Goal: Task Accomplishment & Management: Complete application form

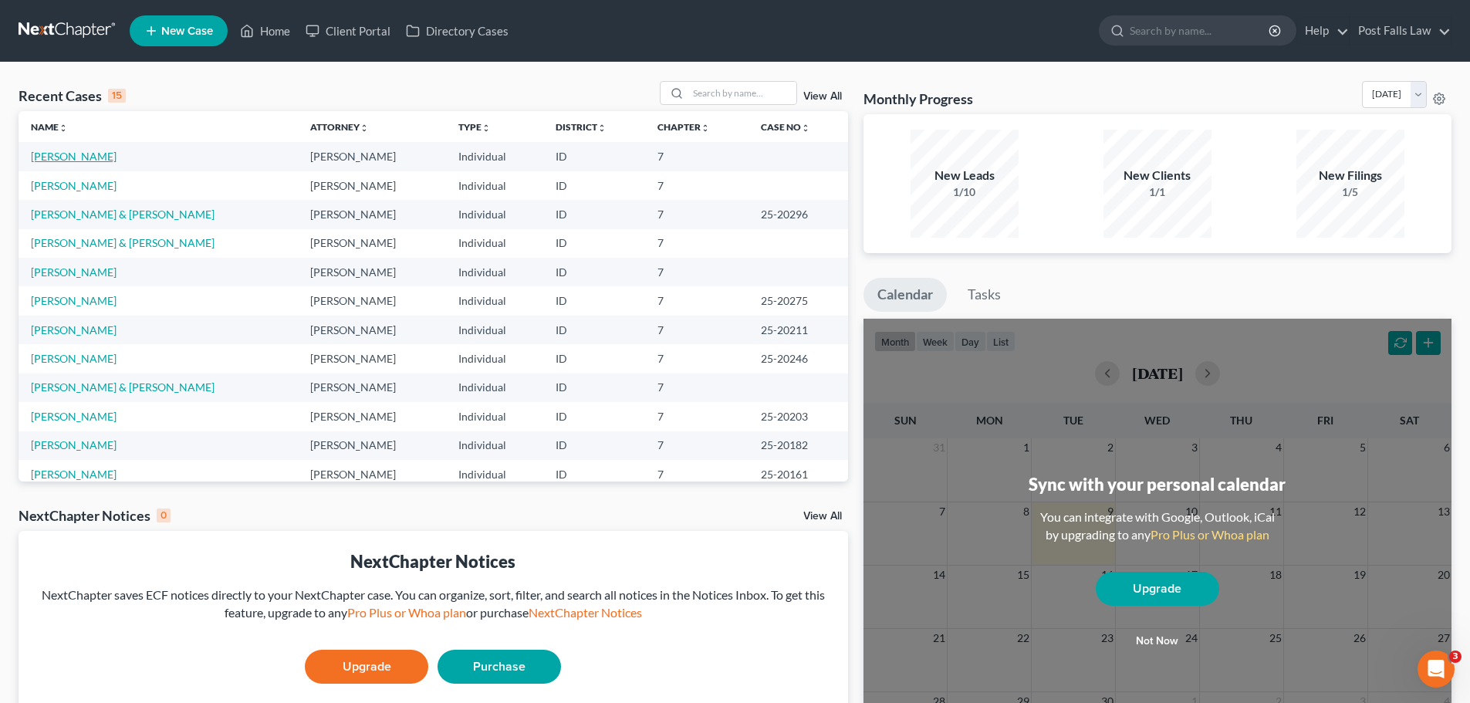
click at [98, 159] on link "[PERSON_NAME]" at bounding box center [74, 156] width 86 height 13
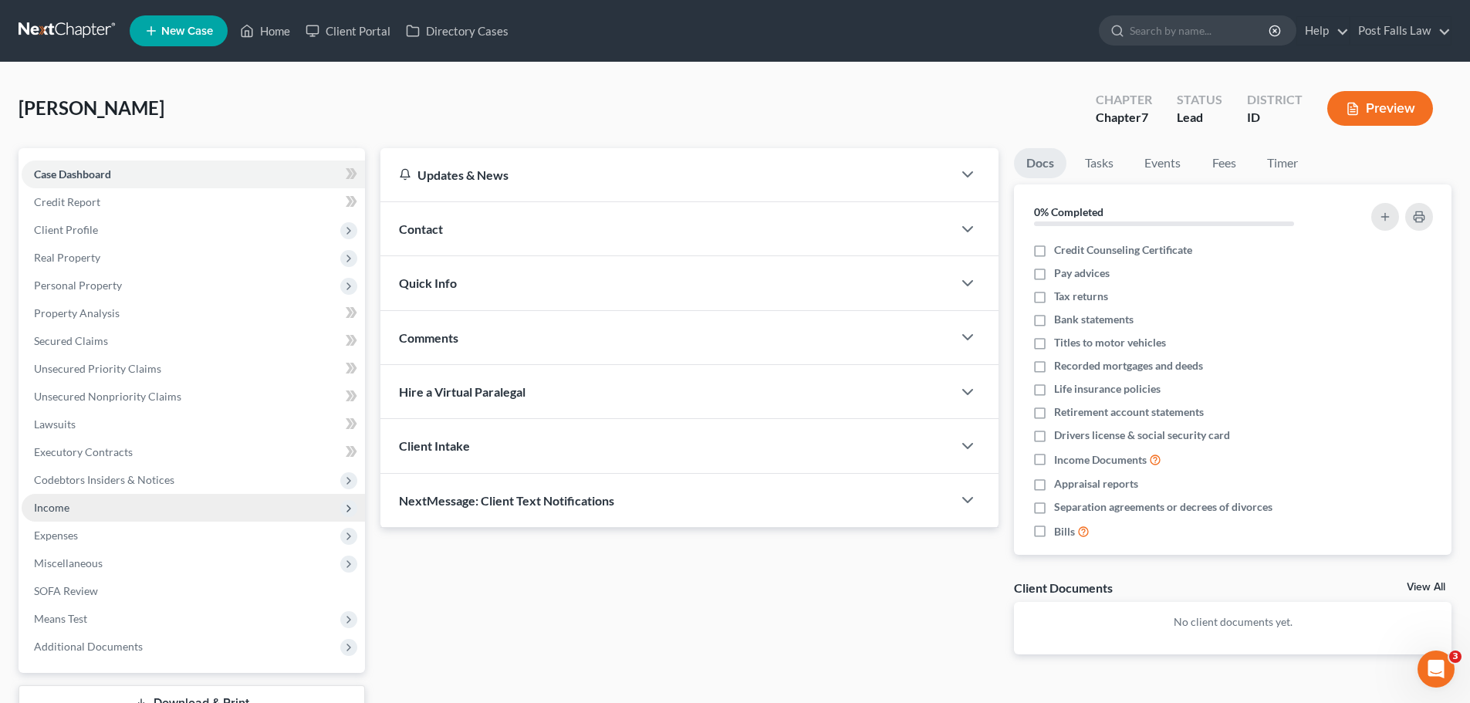
click at [51, 506] on span "Income" at bounding box center [52, 507] width 36 height 13
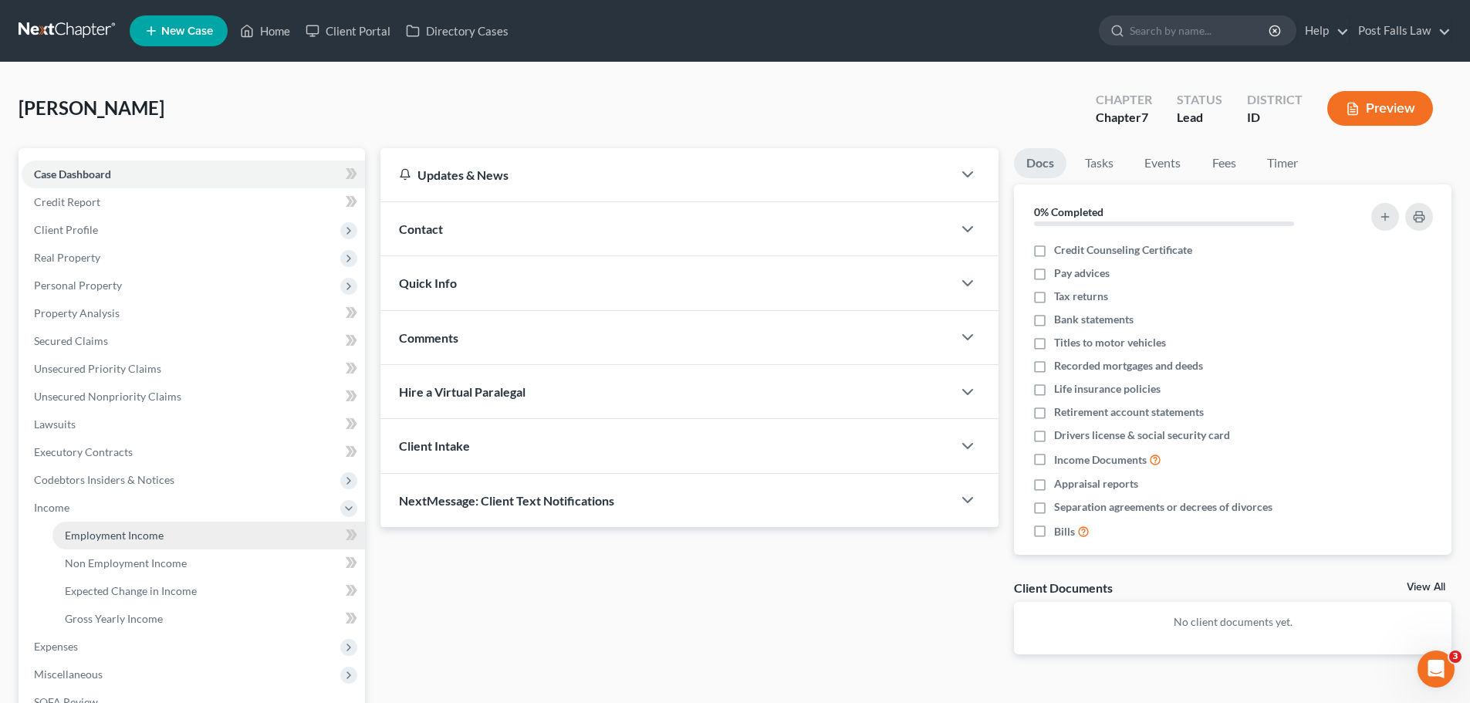
click at [83, 529] on span "Employment Income" at bounding box center [114, 535] width 99 height 13
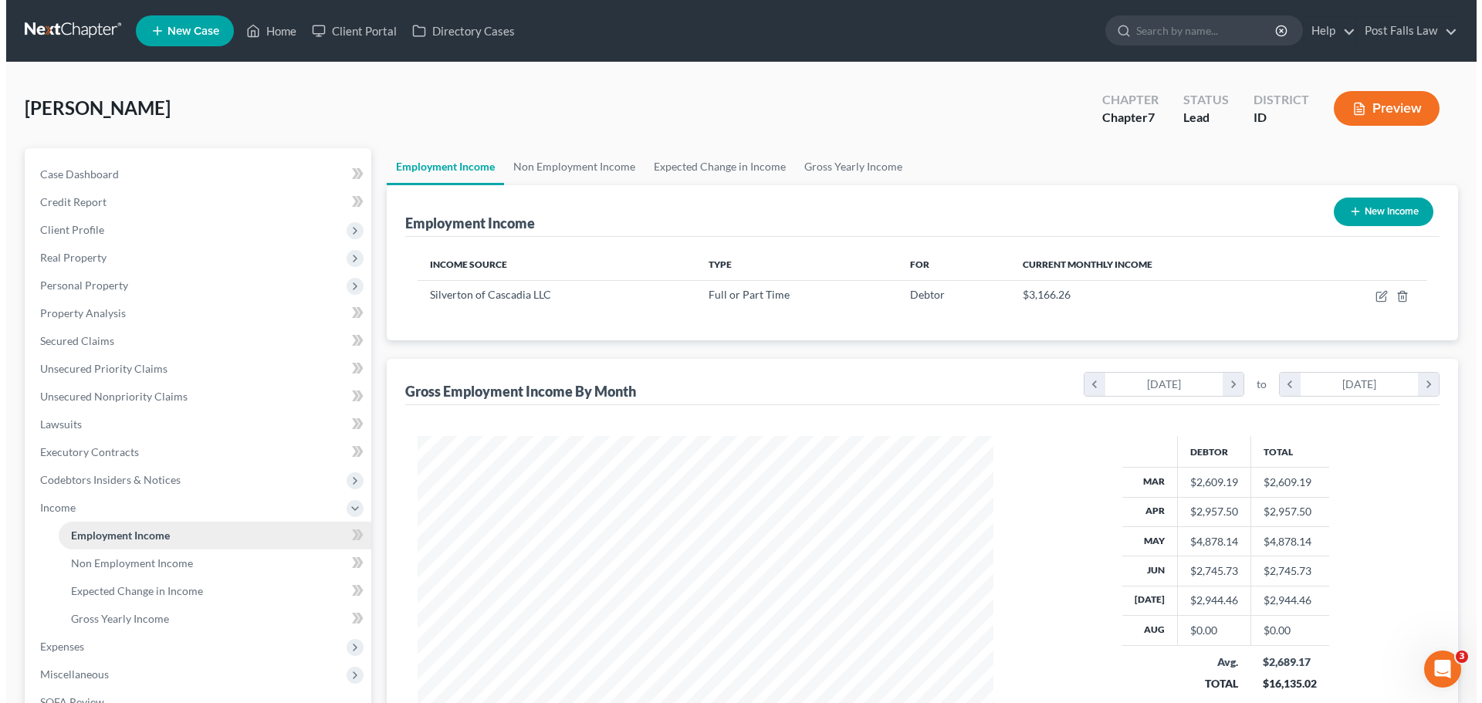
scroll to position [288, 607]
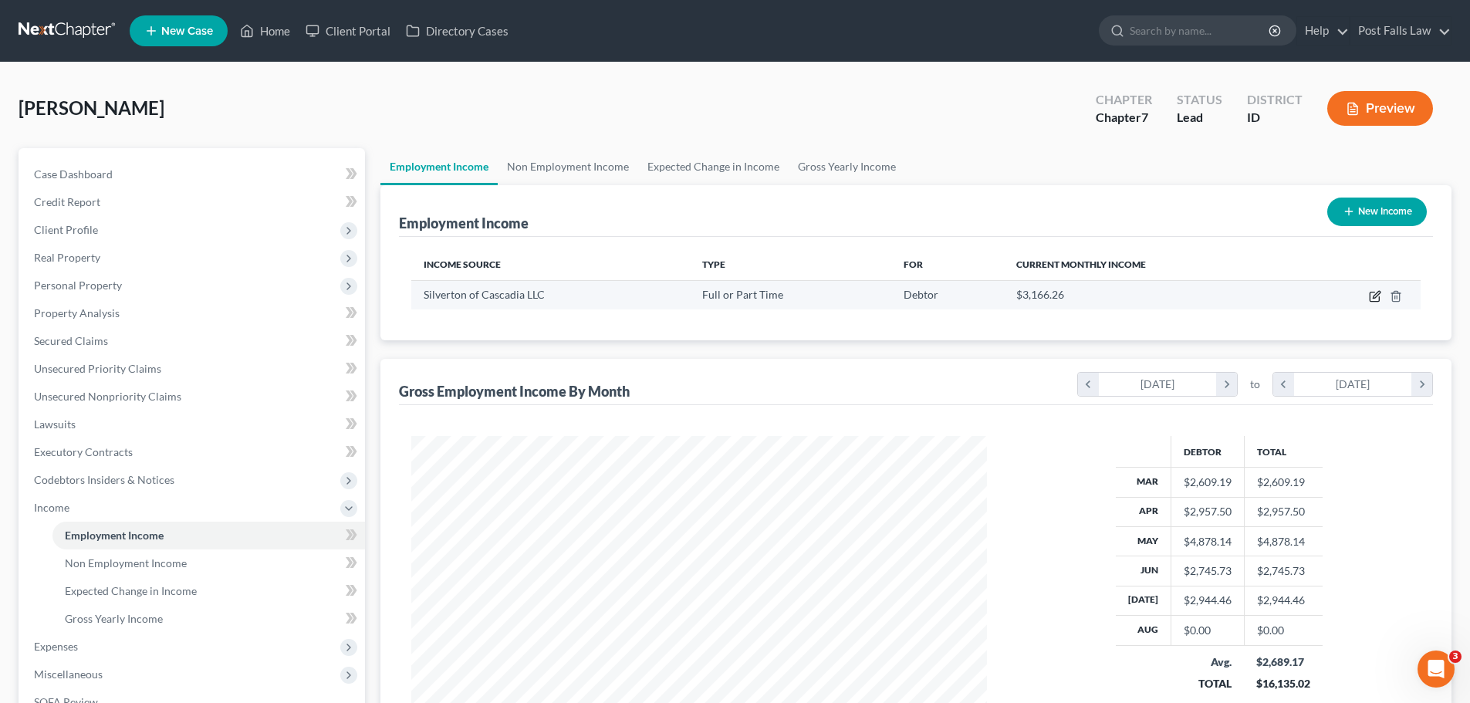
click at [1371, 295] on icon "button" at bounding box center [1375, 296] width 12 height 12
select select "0"
select select "13"
select select "2"
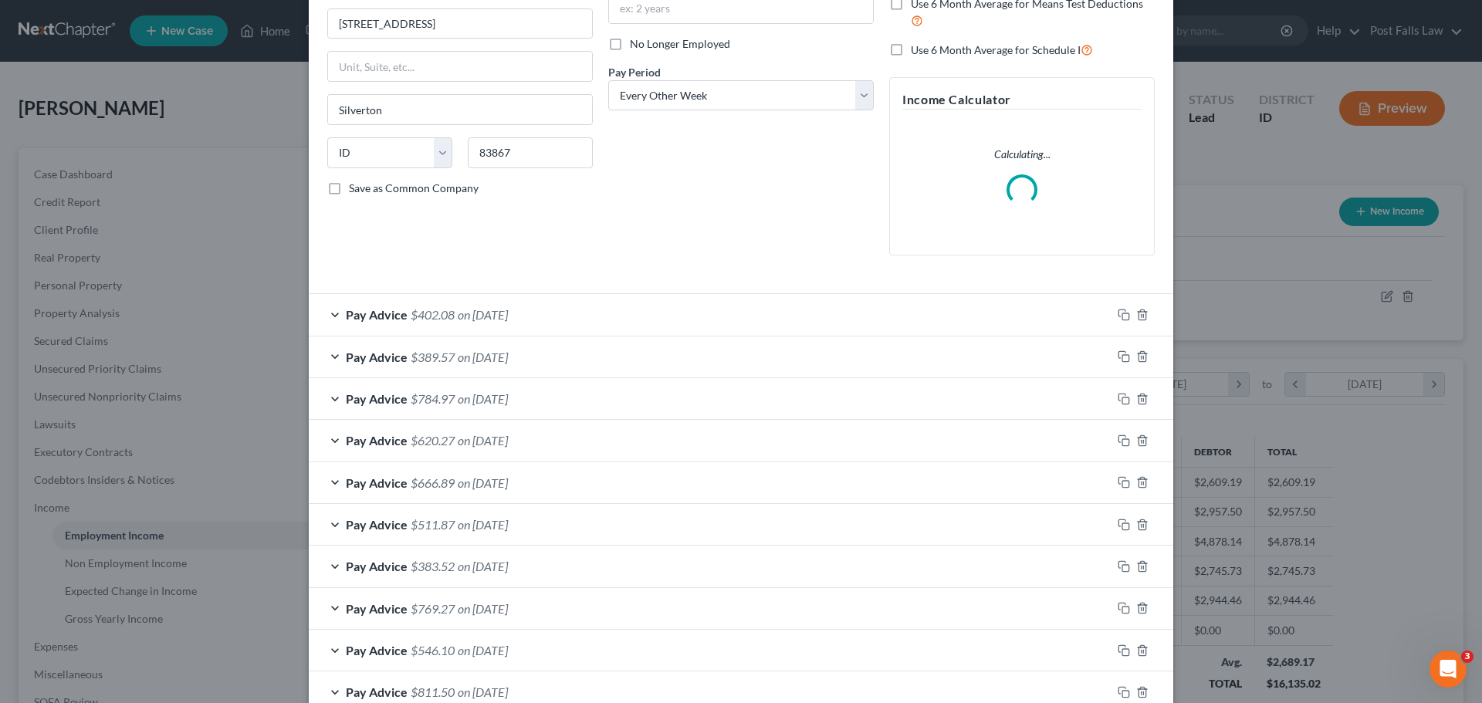
scroll to position [318, 0]
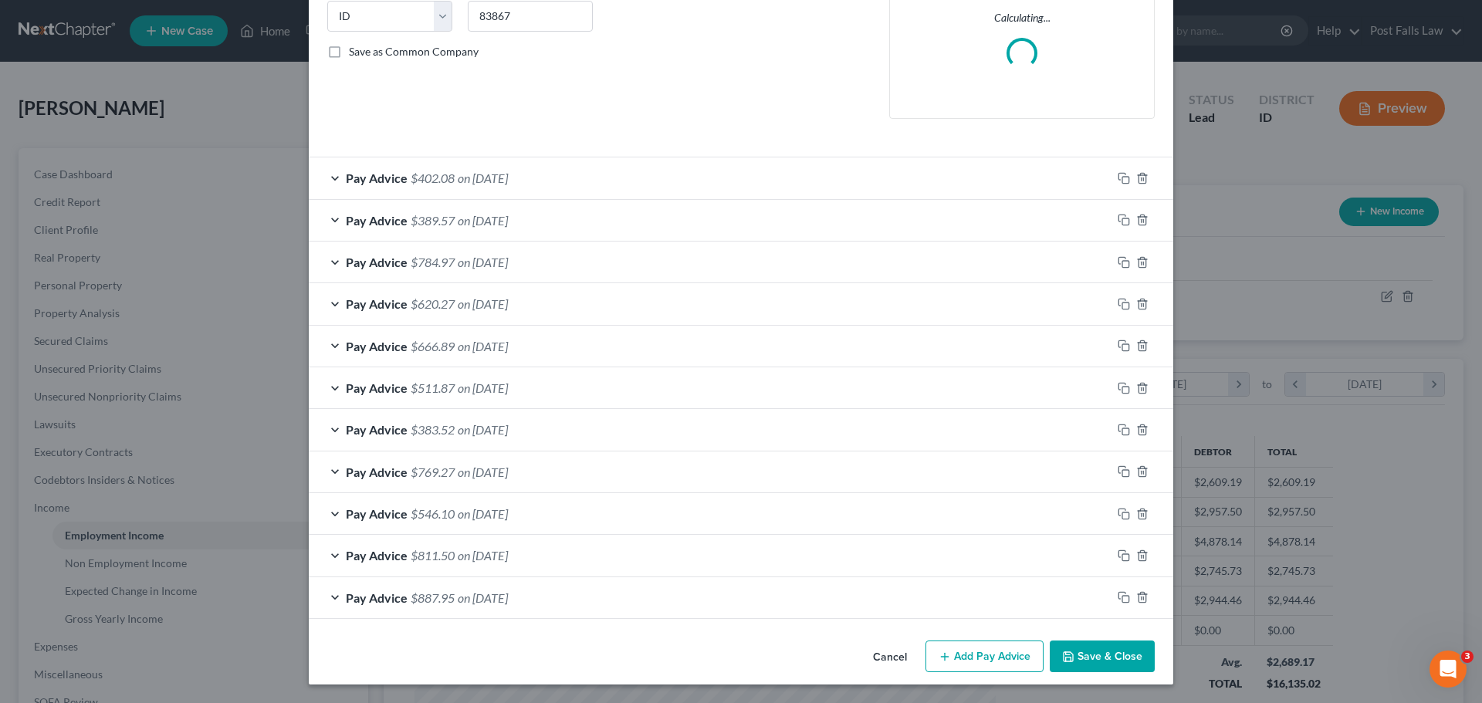
click at [994, 618] on div "Pay Advice $887.95 on [DATE]" at bounding box center [710, 597] width 803 height 41
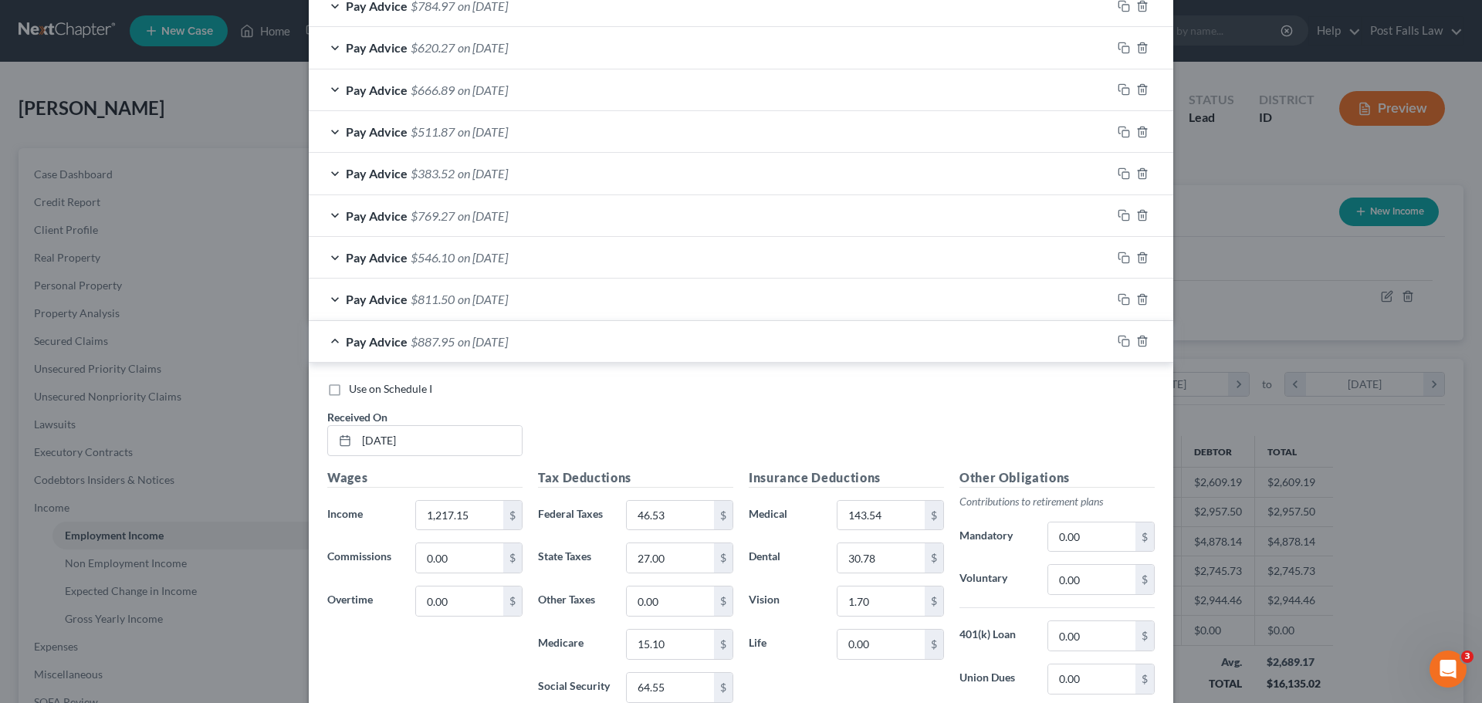
scroll to position [627, 0]
click at [930, 355] on div "Pay Advice $887.95 on [DATE]" at bounding box center [710, 338] width 803 height 41
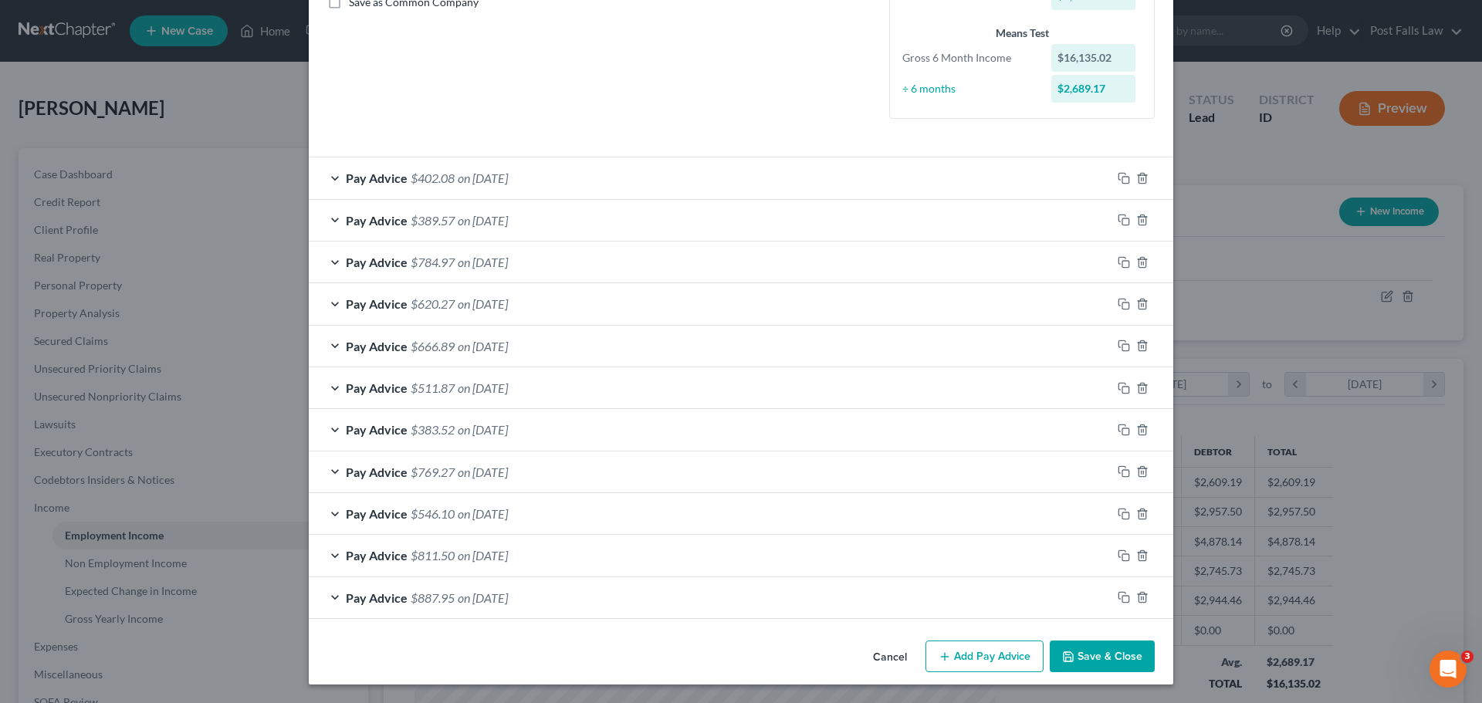
scroll to position [367, 0]
click at [969, 652] on button "Add Pay Advice" at bounding box center [984, 657] width 118 height 32
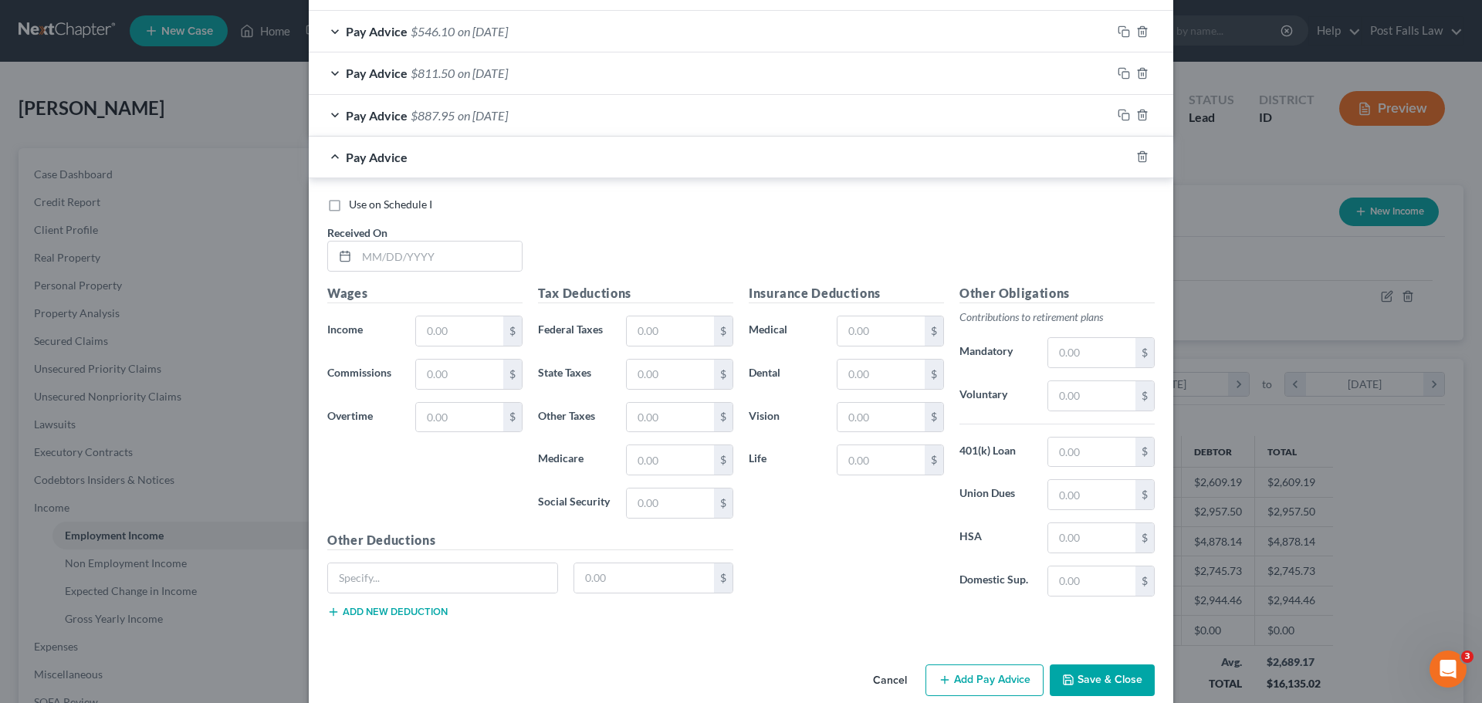
scroll to position [874, 0]
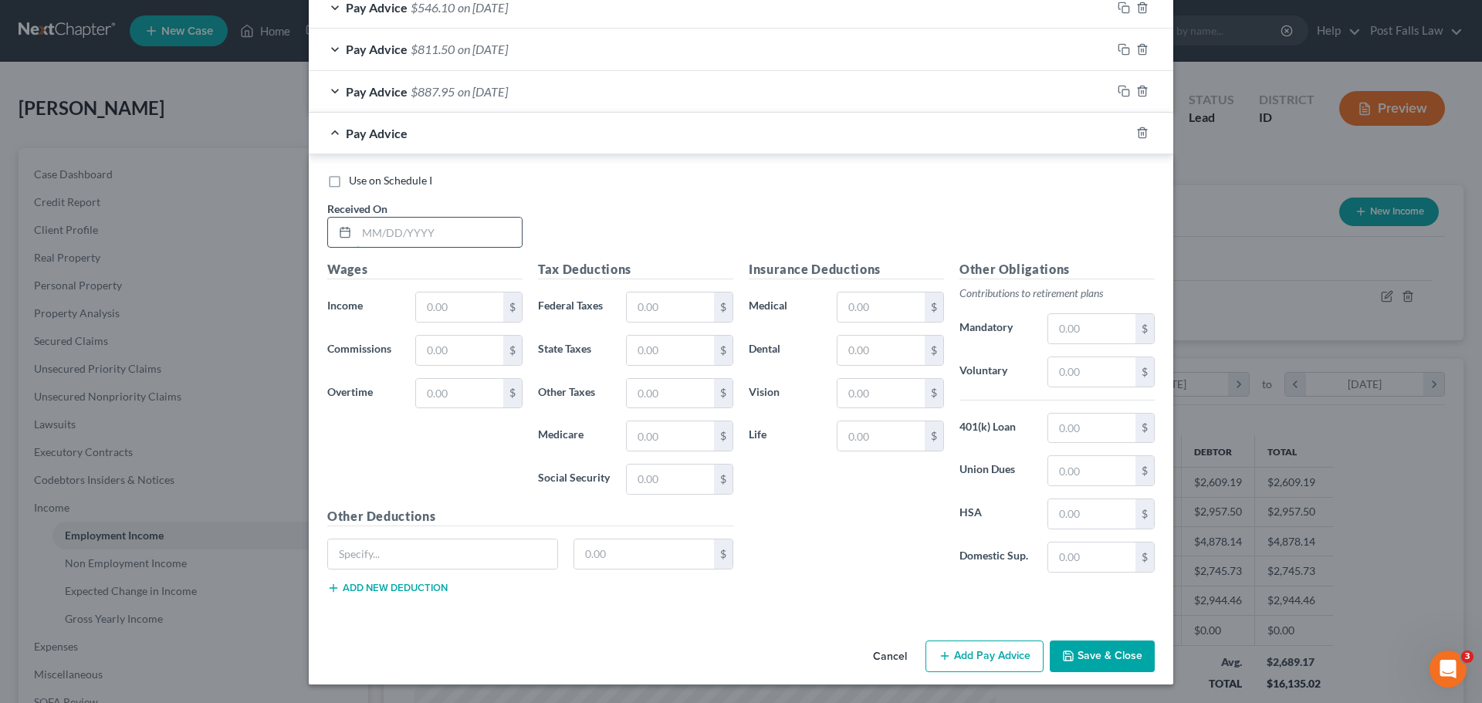
click at [414, 225] on input "text" at bounding box center [439, 232] width 165 height 29
type input "[DATE]"
type input "1,521.01"
type input "80.59"
type input "40.00"
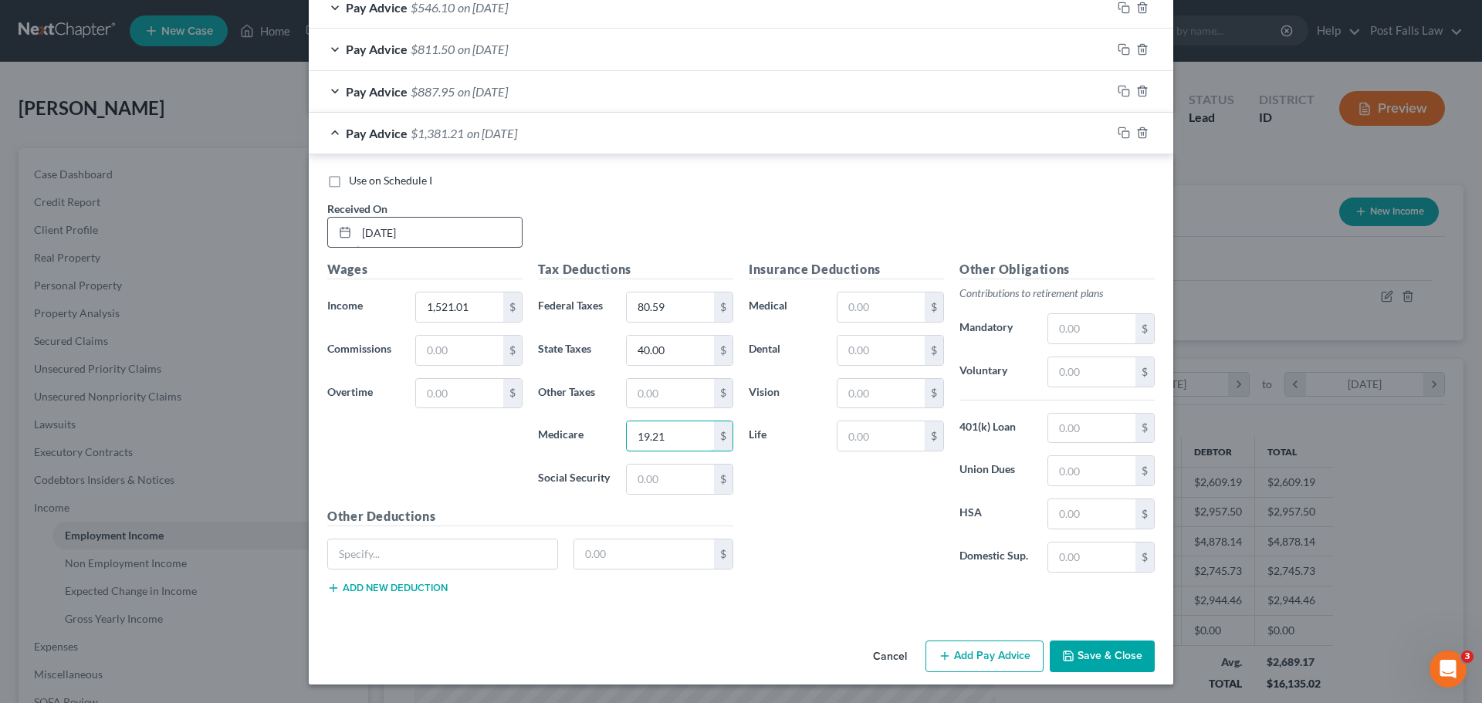
type input "19.21"
type input "82.15"
type input "166.80"
type input "27.58"
type input "1.70"
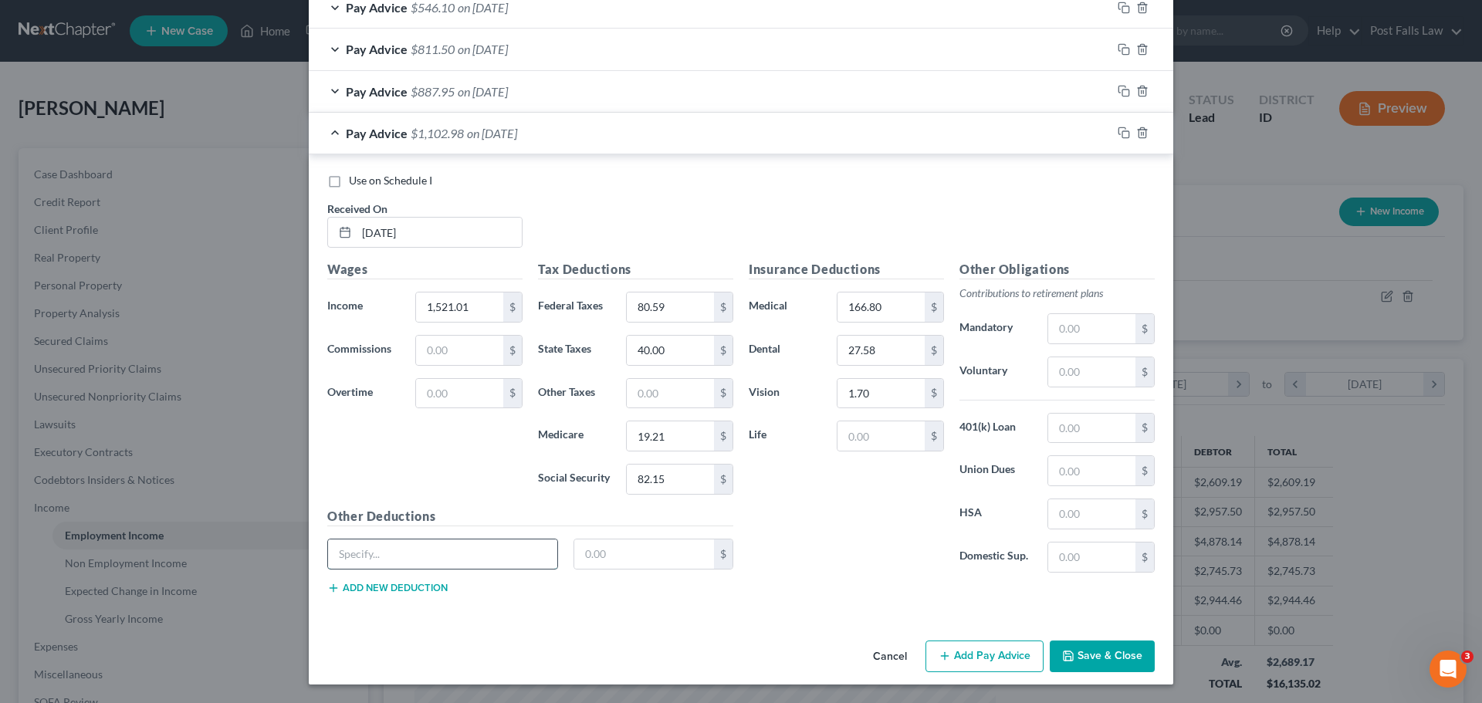
click at [345, 549] on input "text" at bounding box center [442, 553] width 229 height 29
type input "UKGWallet"
type input "753.47"
click at [949, 648] on button "Add Pay Advice" at bounding box center [984, 657] width 118 height 32
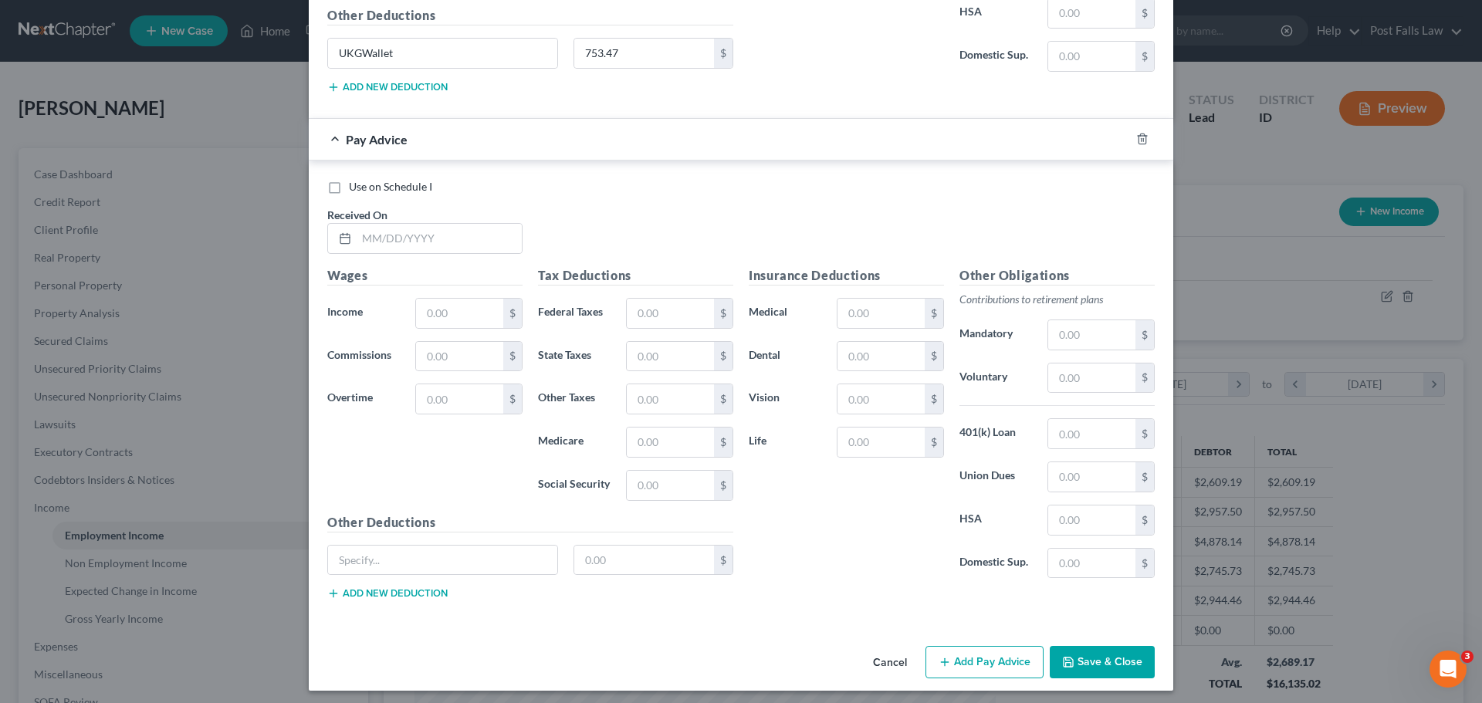
scroll to position [1381, 0]
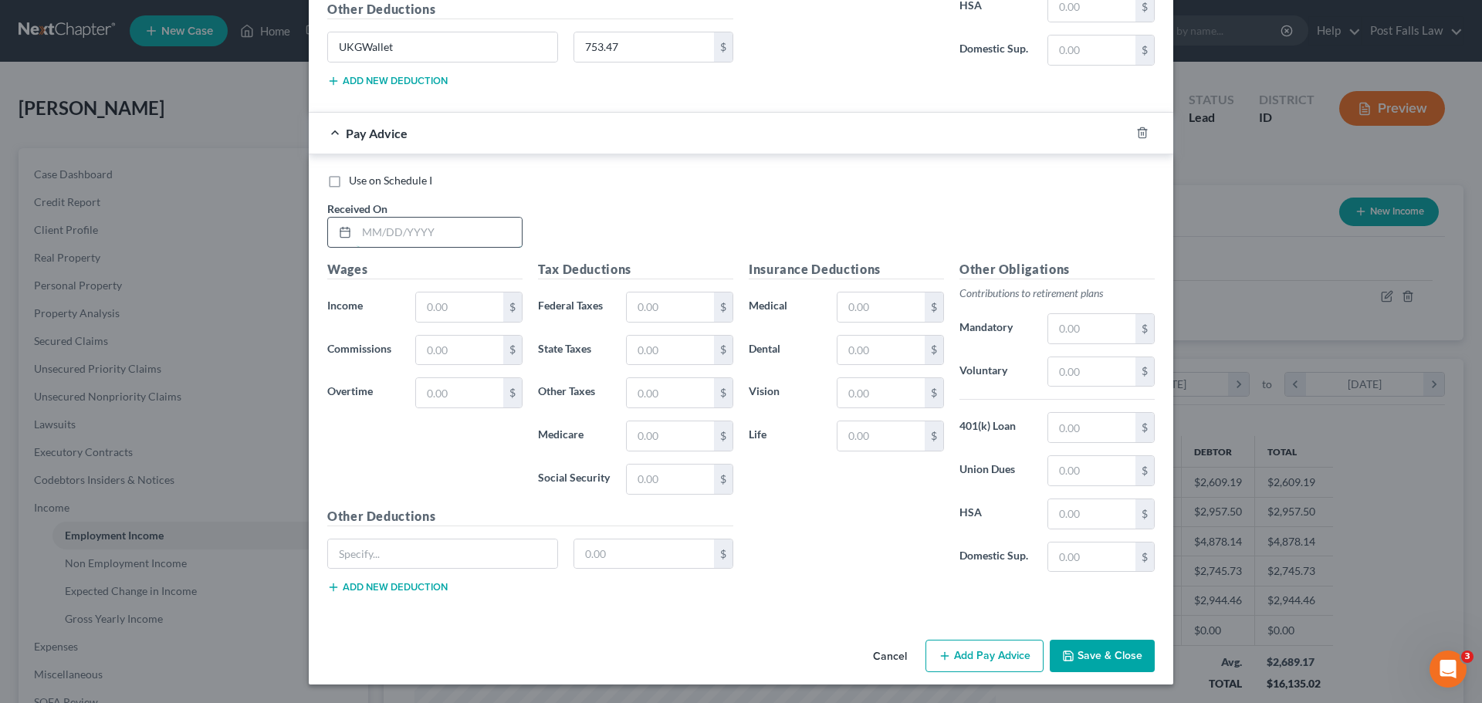
click at [431, 231] on input "text" at bounding box center [439, 232] width 165 height 29
type input "[DATE]"
click at [424, 304] on input "text" at bounding box center [459, 307] width 87 height 29
type input "1,703.34"
click at [658, 312] on input "text" at bounding box center [670, 307] width 87 height 29
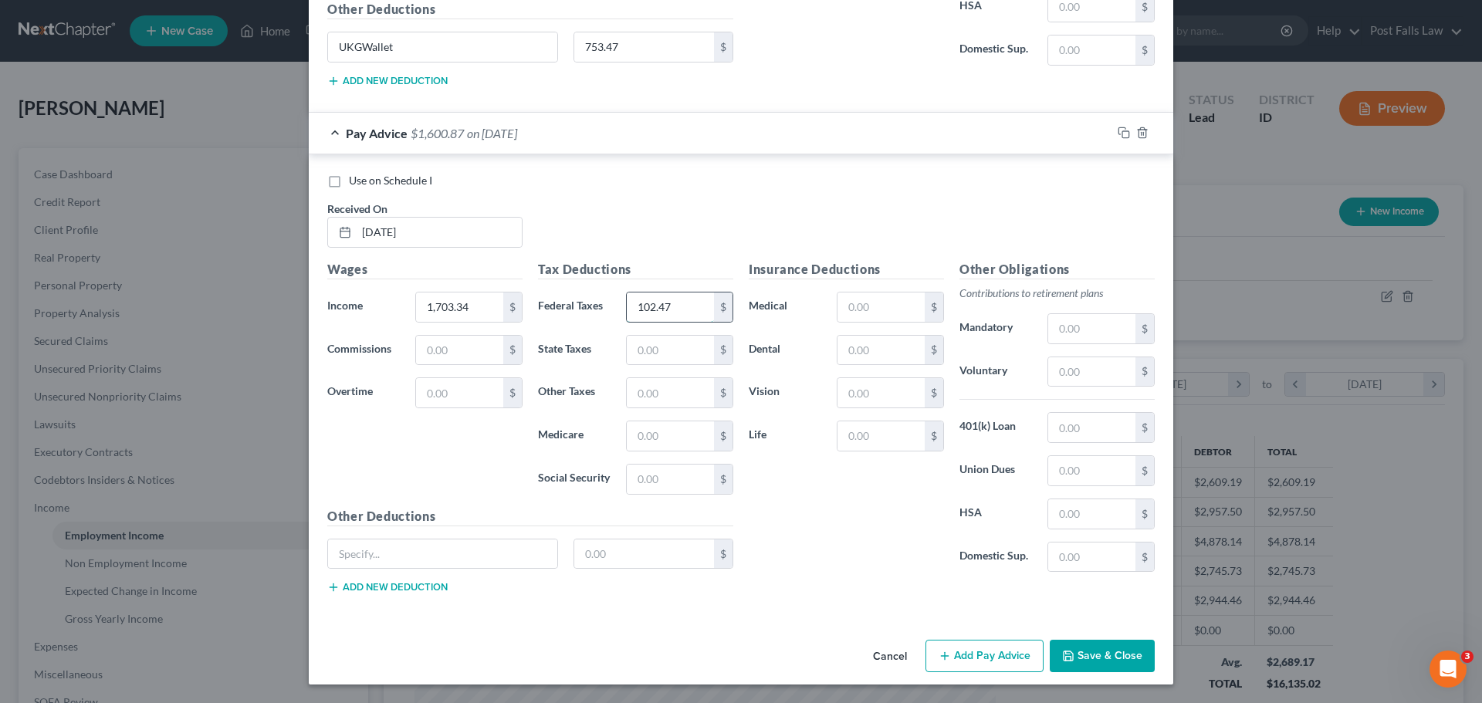
type input "102.47"
type input "49.00"
type input "21.86"
type input "93.45"
type input "UKGWallet"
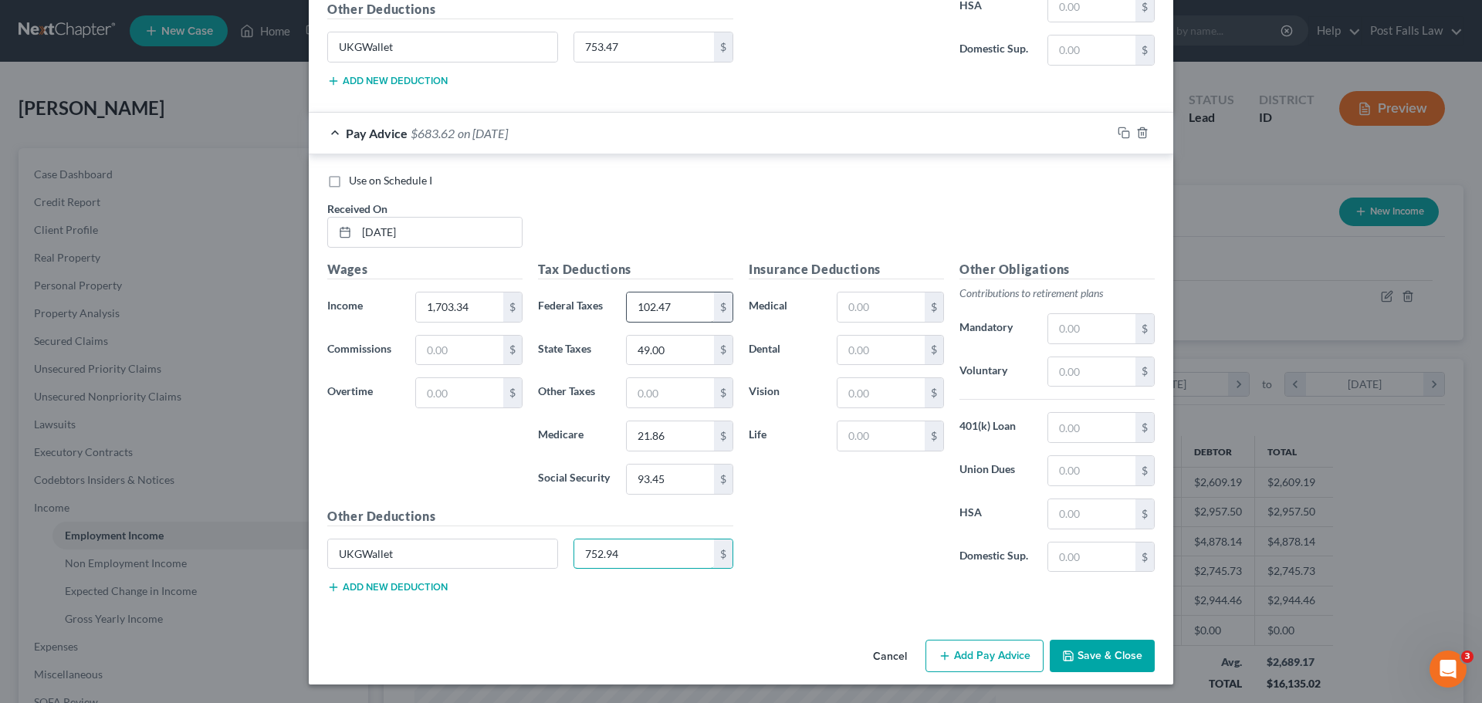
type input "752.94"
type input "2"
type input "166.80"
type input "27.58"
type input "1.70"
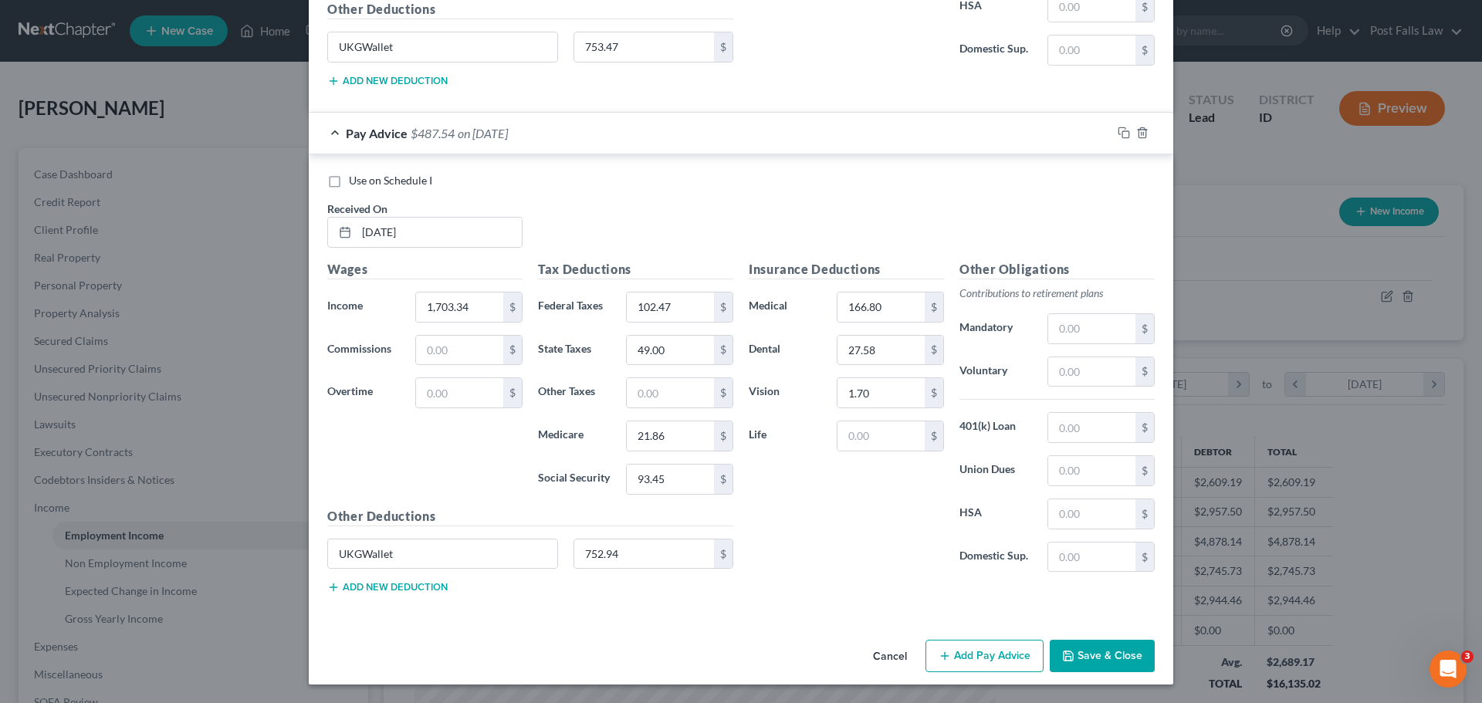
click at [1107, 648] on button "Save & Close" at bounding box center [1102, 656] width 105 height 32
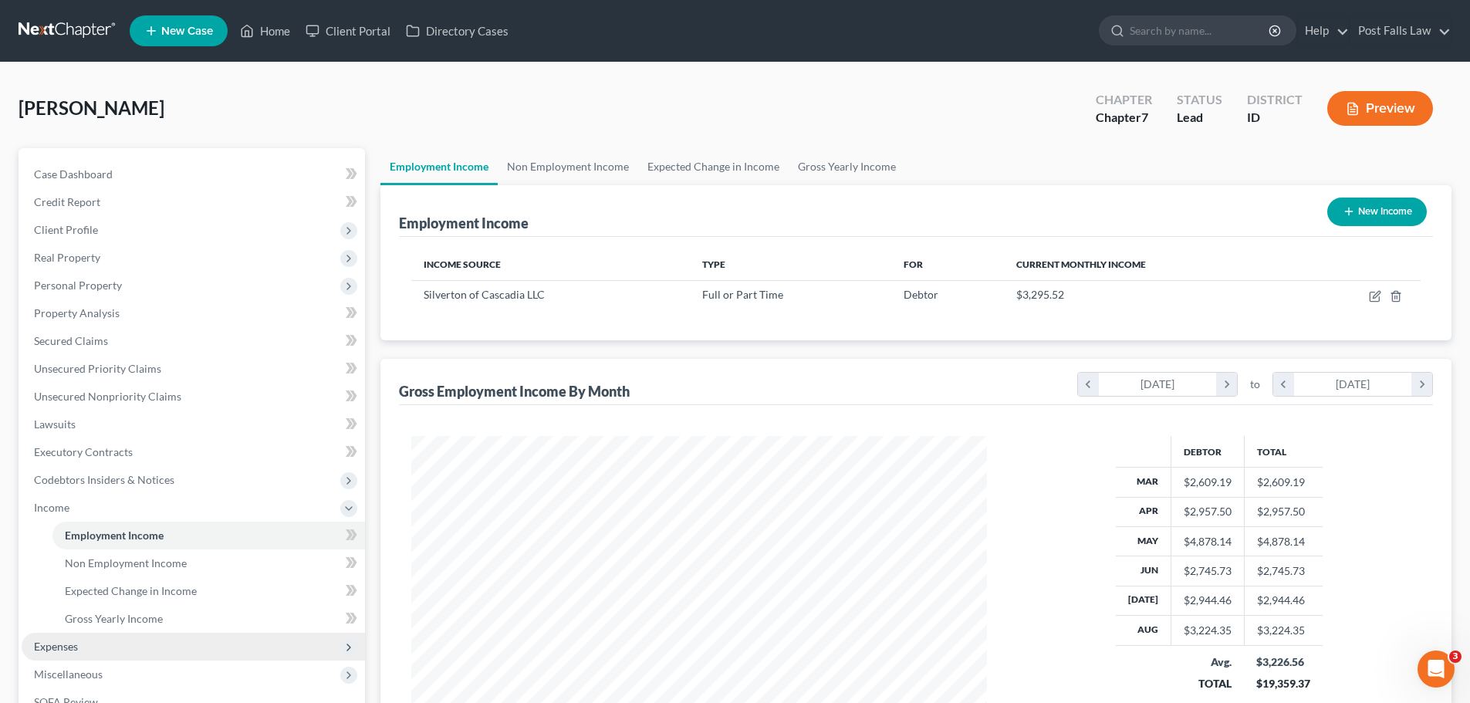
scroll to position [228, 0]
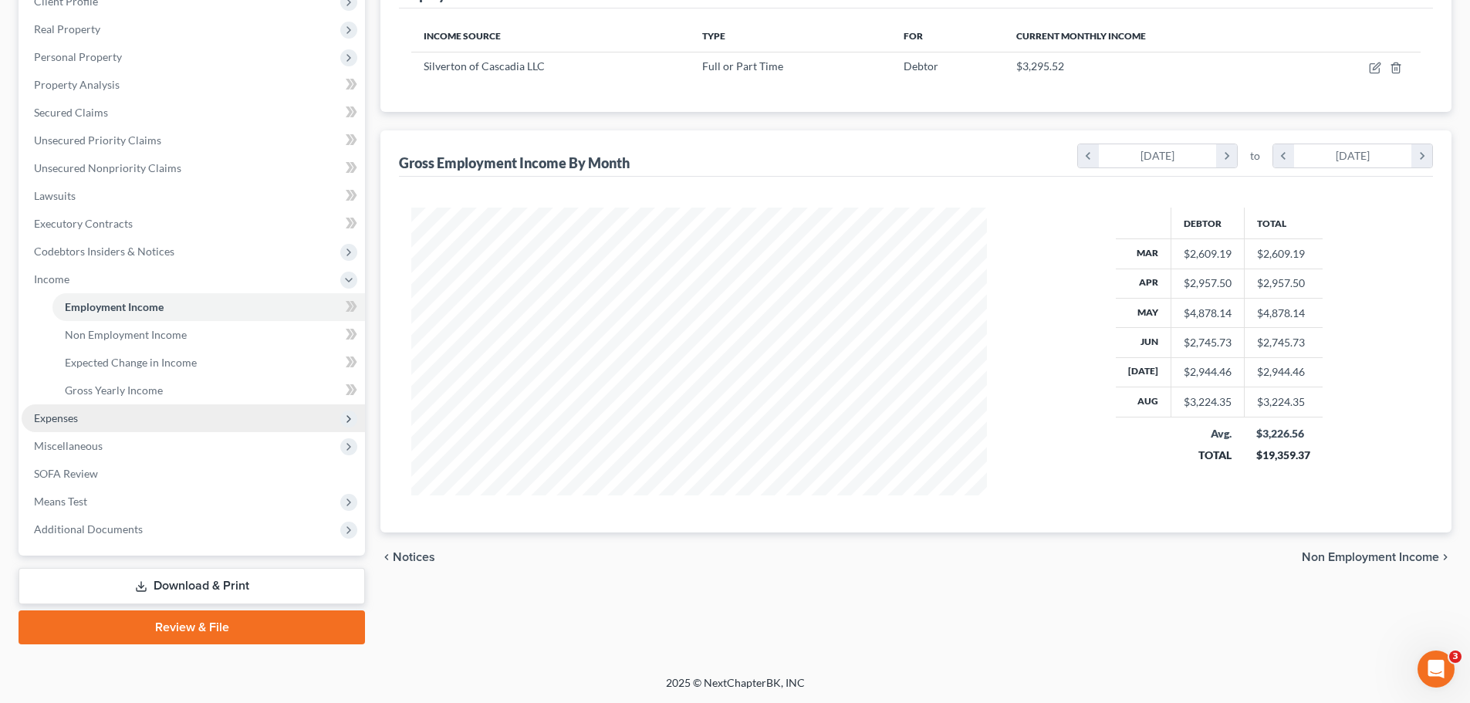
click at [103, 416] on span "Expenses" at bounding box center [193, 418] width 343 height 28
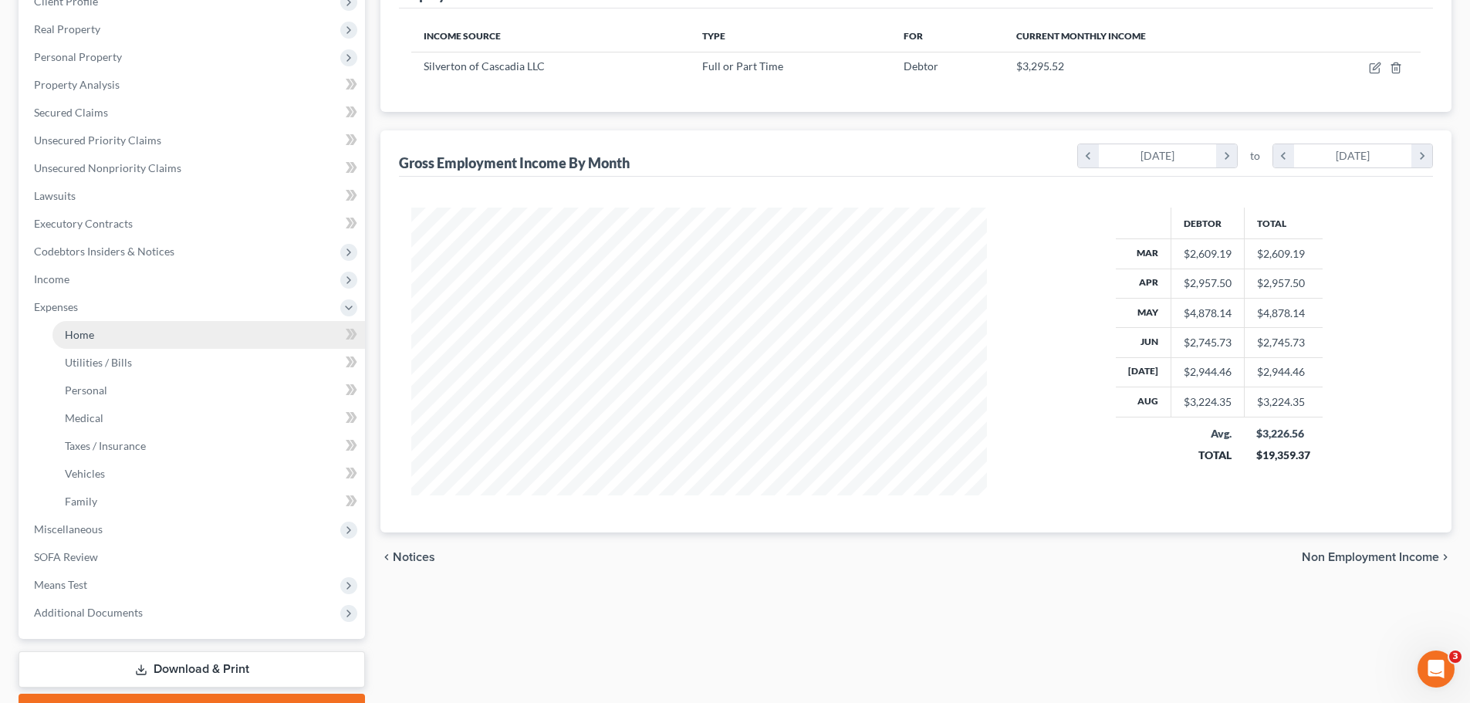
click at [115, 343] on link "Home" at bounding box center [208, 335] width 313 height 28
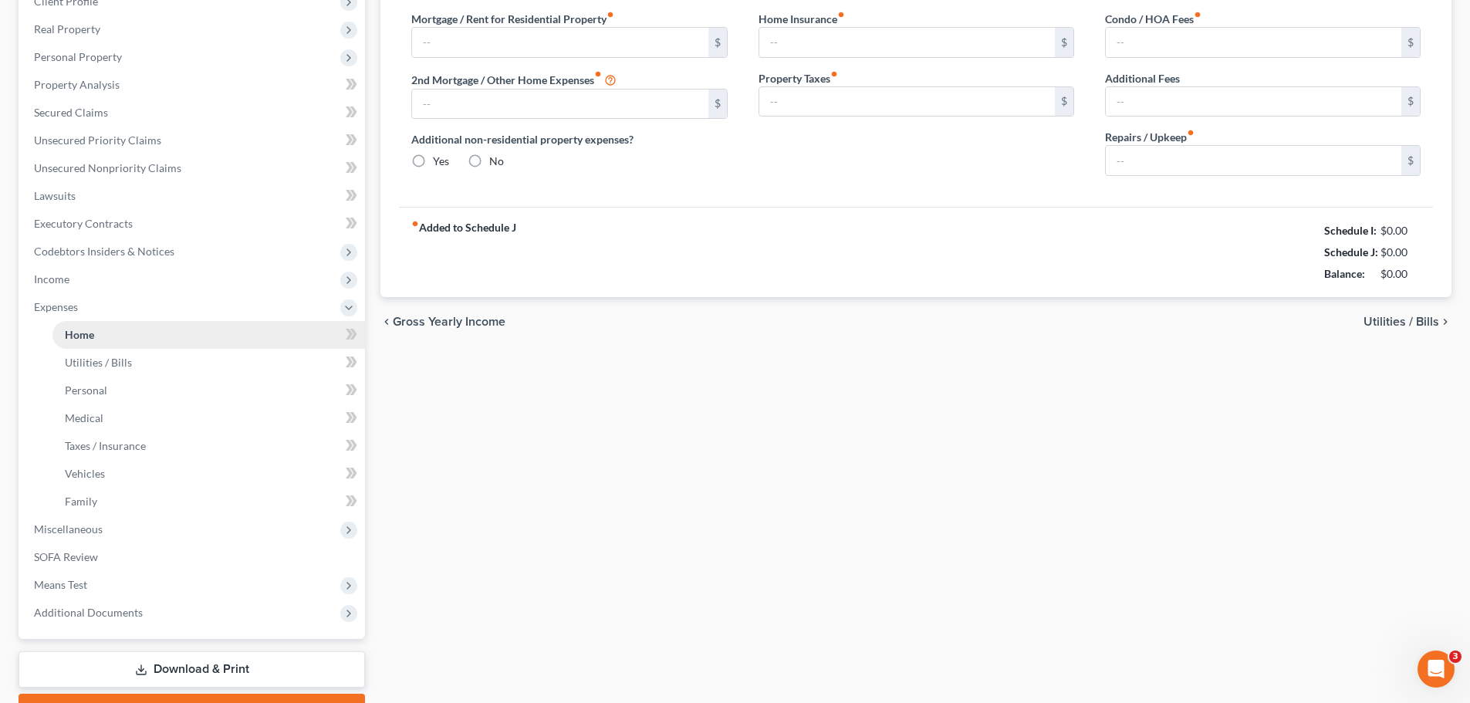
type input "2,300.00"
type input "0.00"
radio input "true"
type input "0.00"
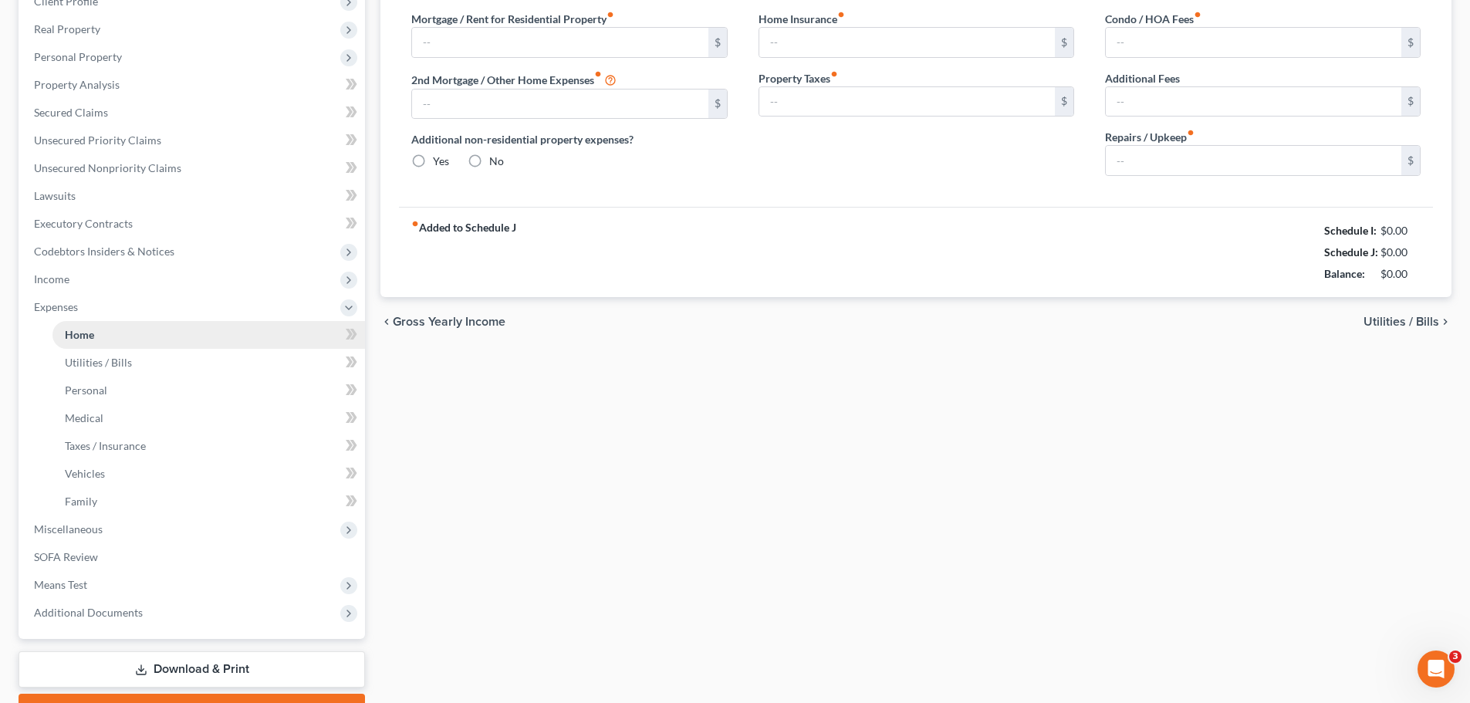
type input "0.00"
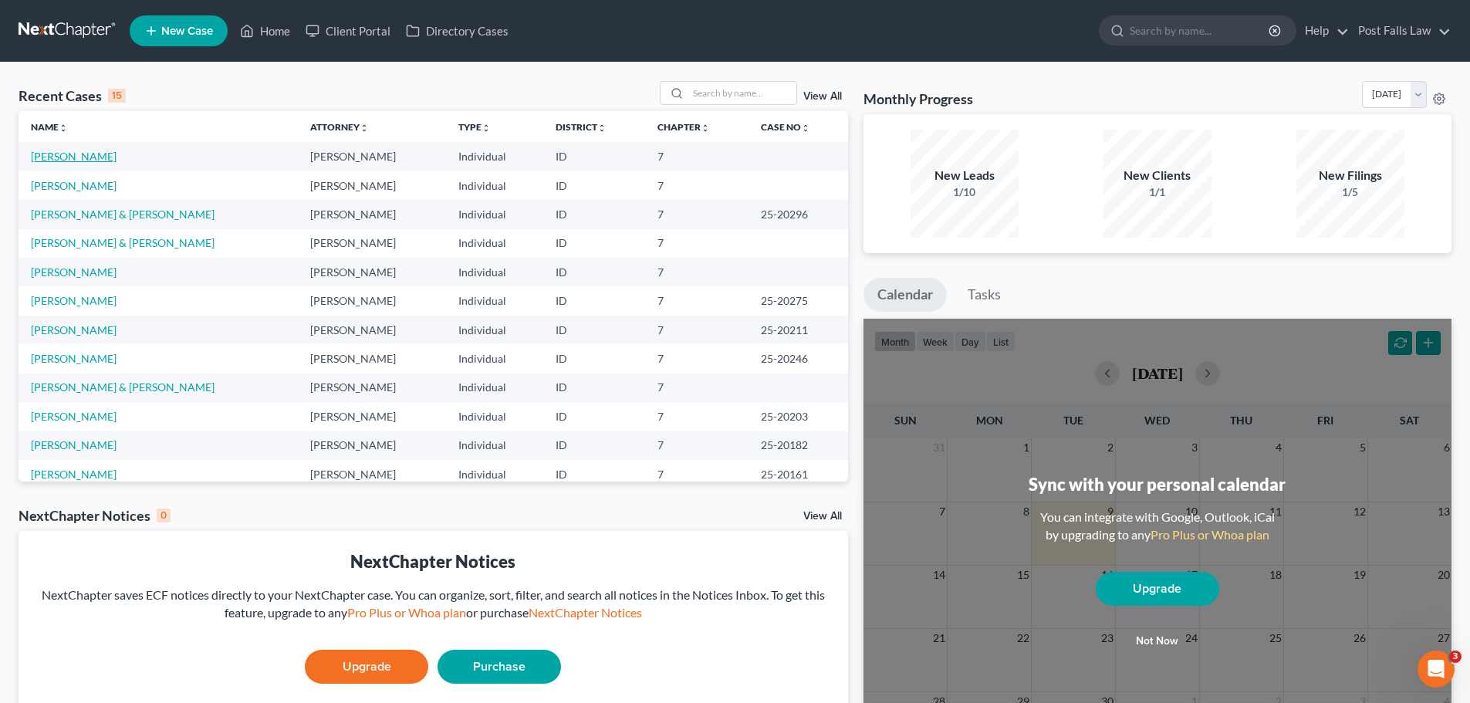
click at [81, 159] on link "[PERSON_NAME]" at bounding box center [74, 156] width 86 height 13
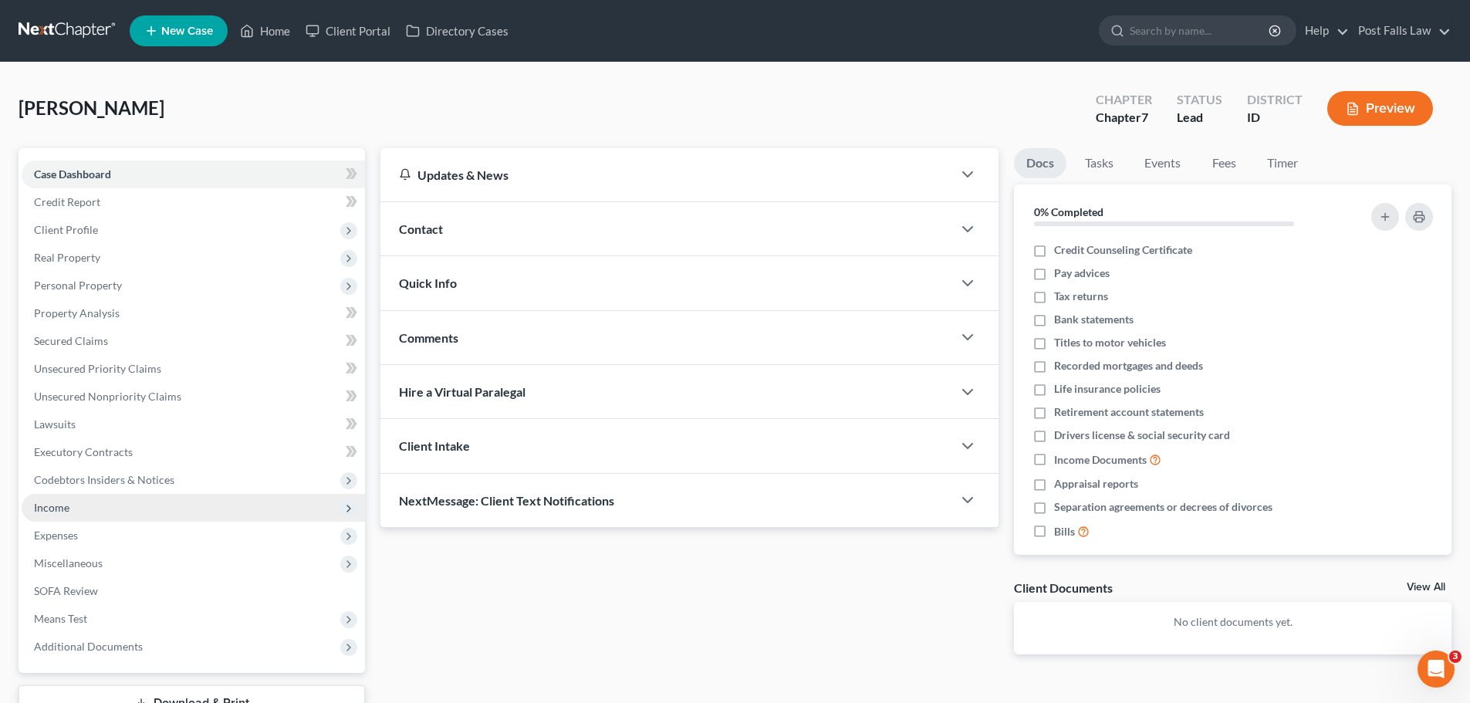
click at [72, 506] on span "Income" at bounding box center [193, 508] width 343 height 28
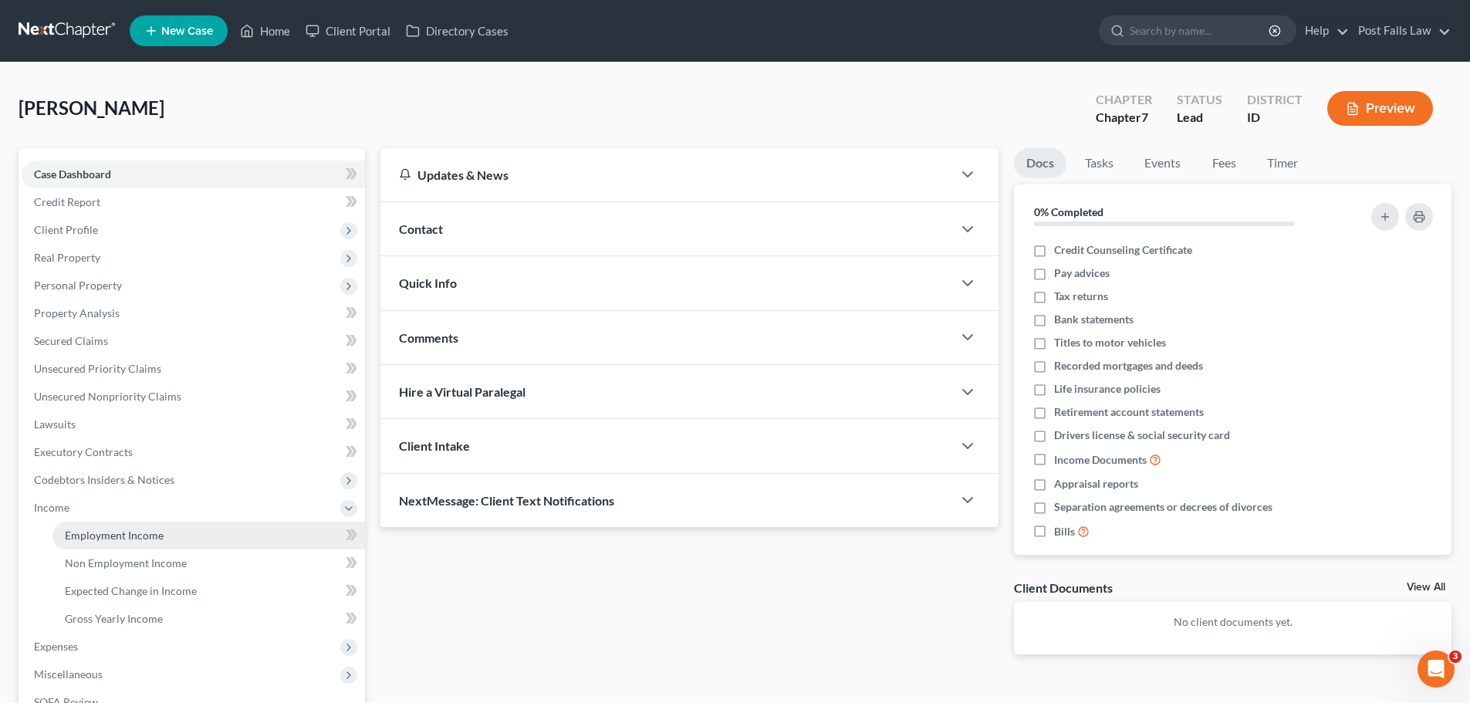
click at [91, 543] on link "Employment Income" at bounding box center [208, 536] width 313 height 28
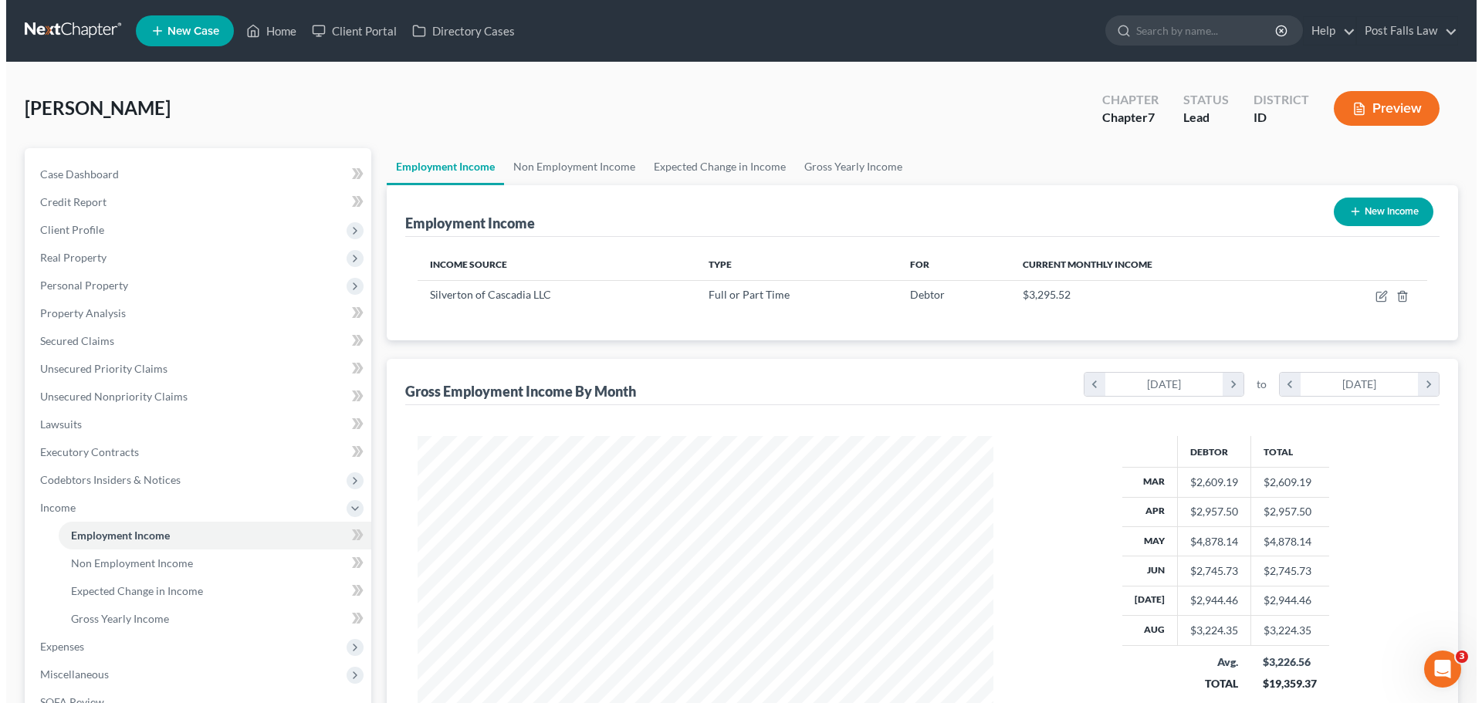
scroll to position [288, 607]
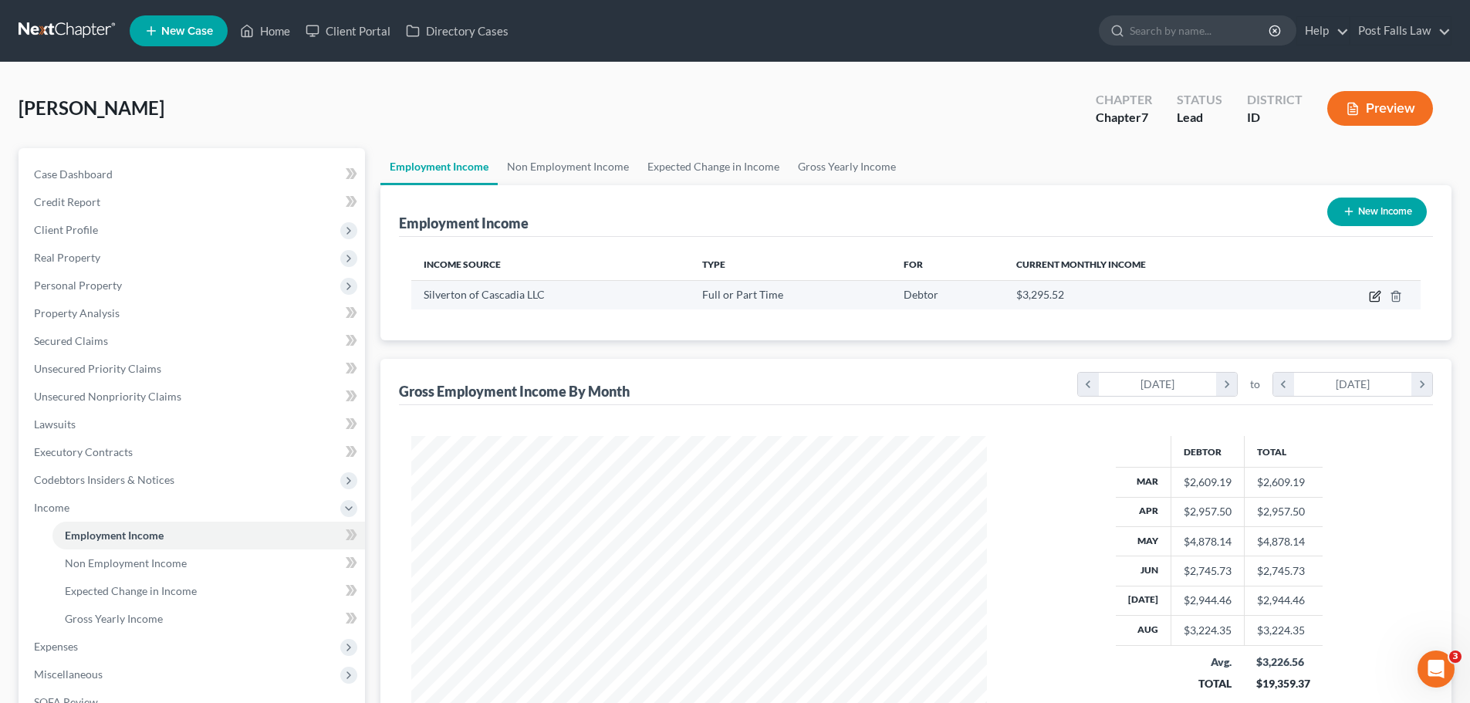
click at [1373, 299] on icon "button" at bounding box center [1375, 296] width 12 height 12
select select "0"
select select "13"
select select "2"
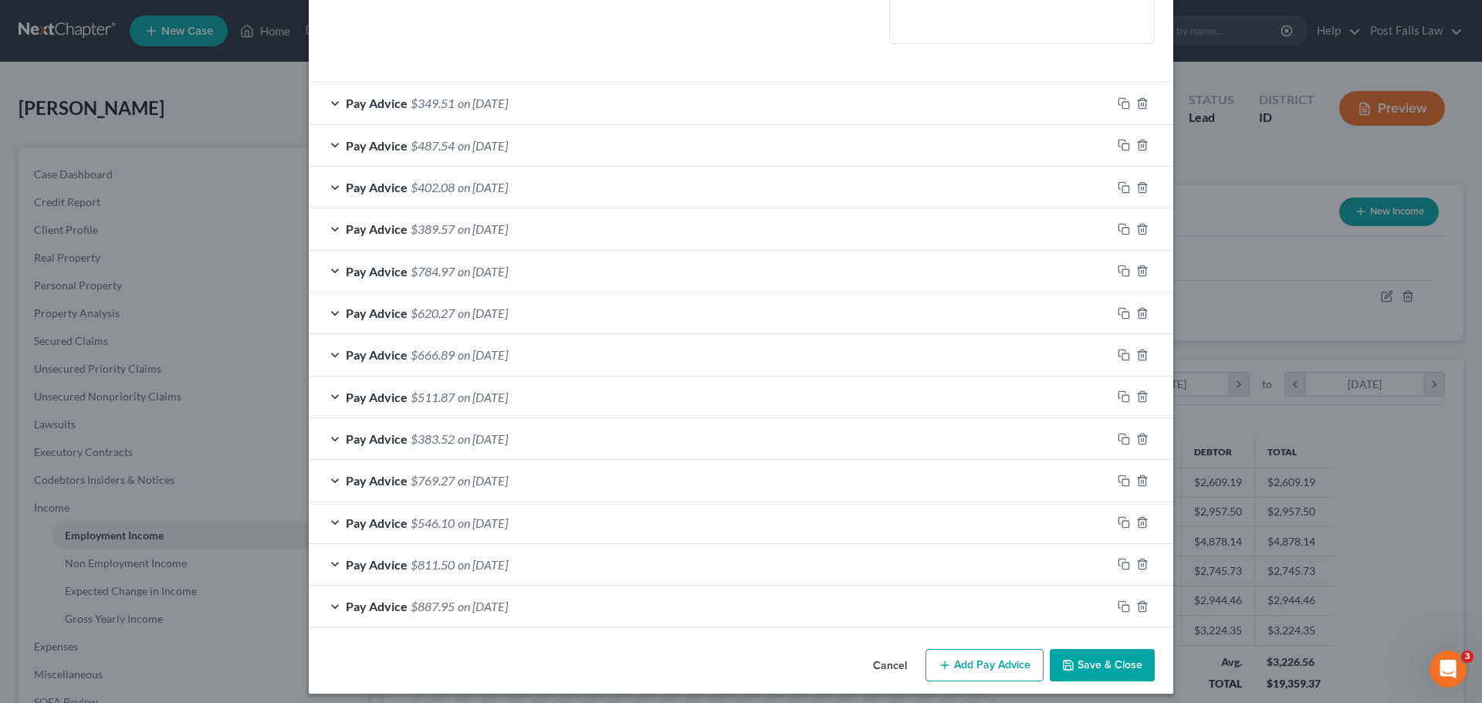
scroll to position [402, 0]
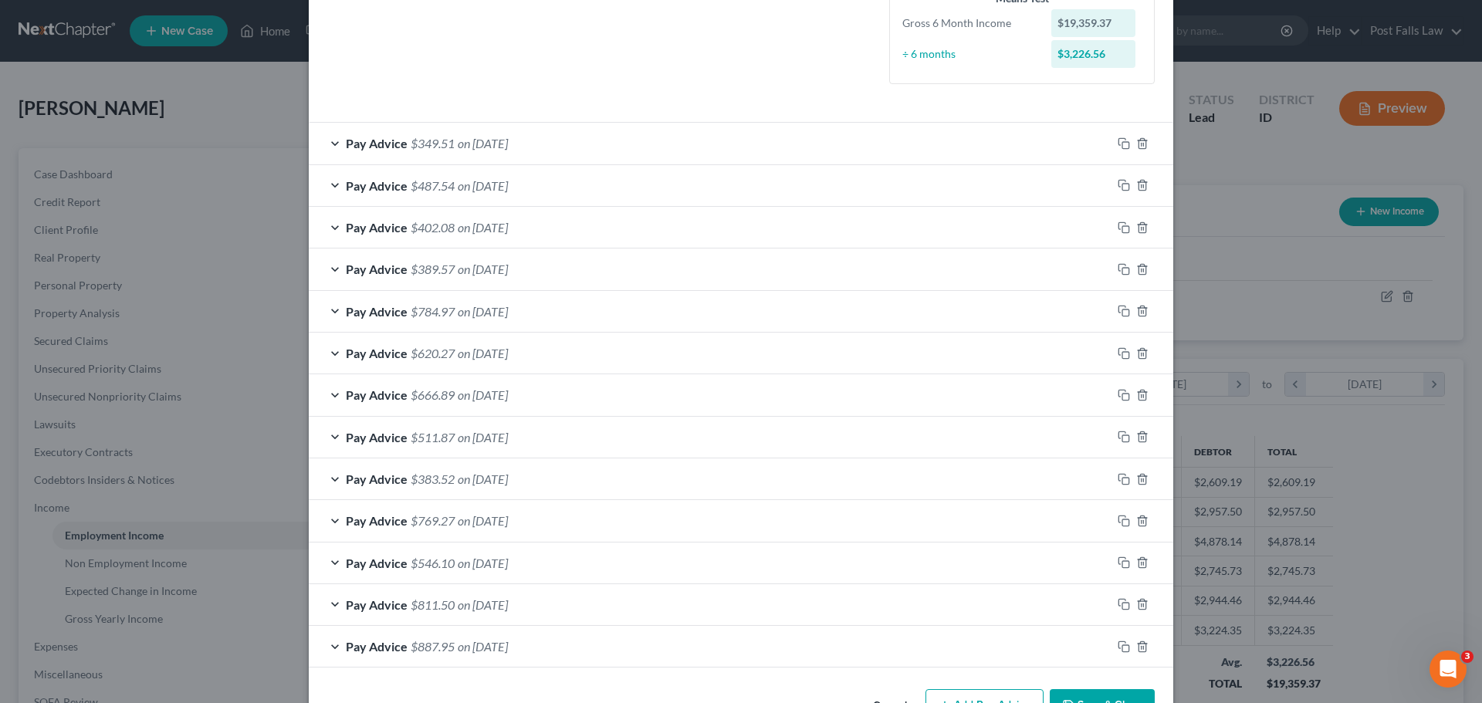
click at [837, 147] on div "Pay Advice $349.51 on [DATE]" at bounding box center [710, 143] width 803 height 41
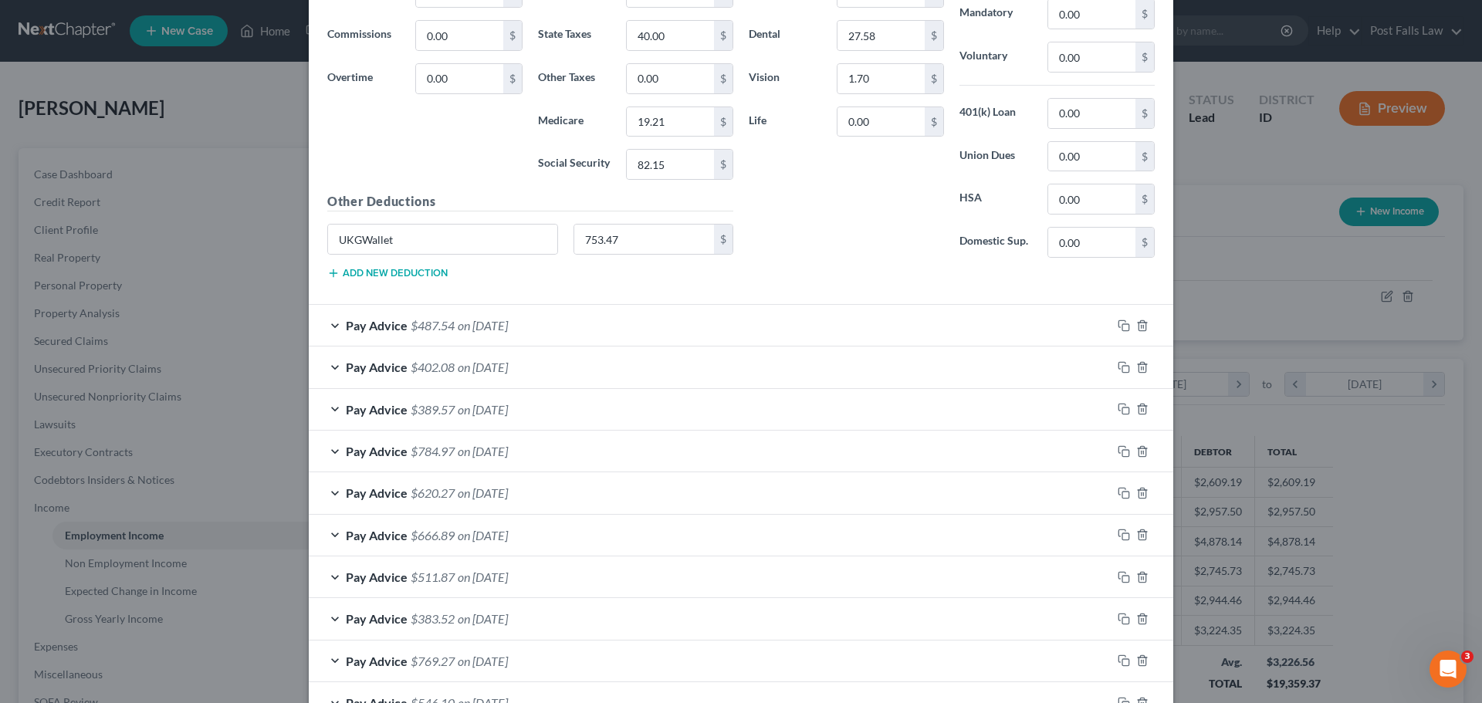
scroll to position [788, 0]
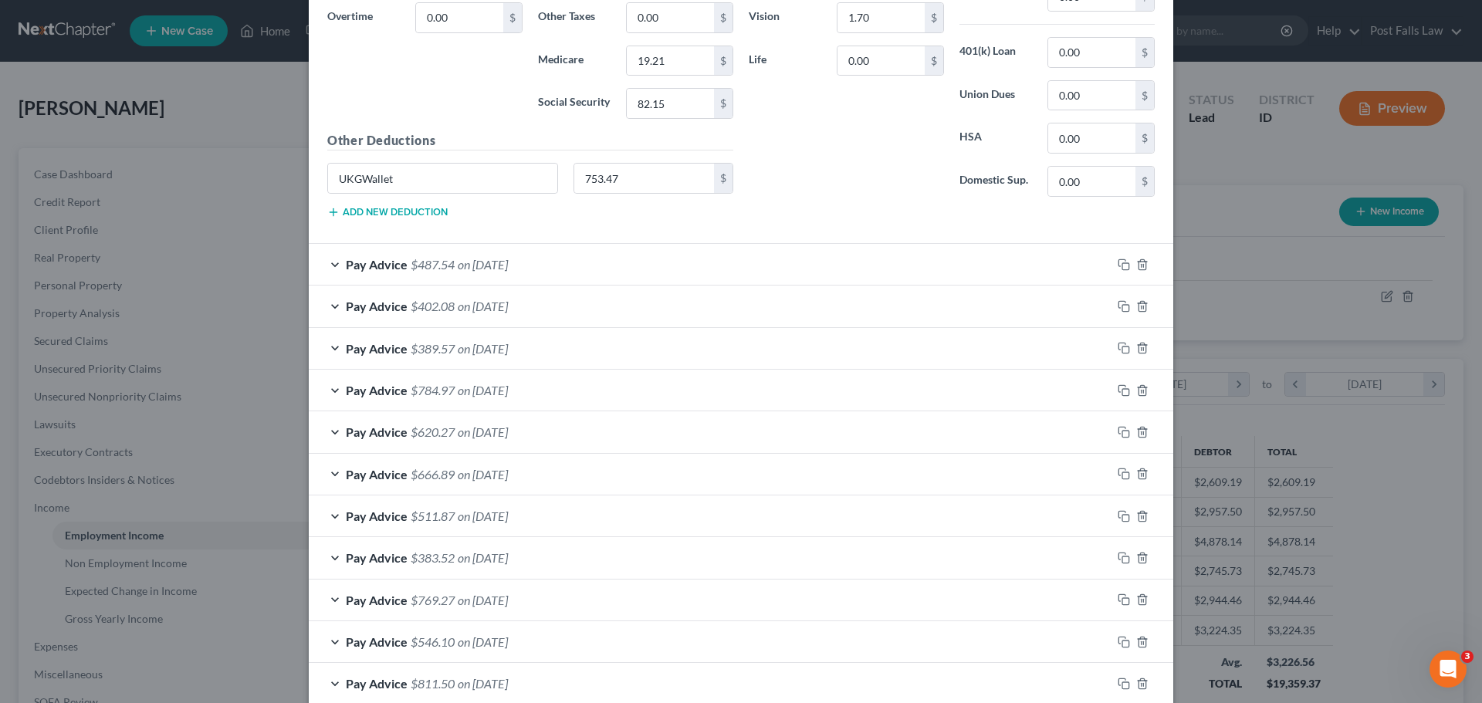
click at [683, 269] on div "Pay Advice $487.54 on [DATE]" at bounding box center [710, 264] width 803 height 41
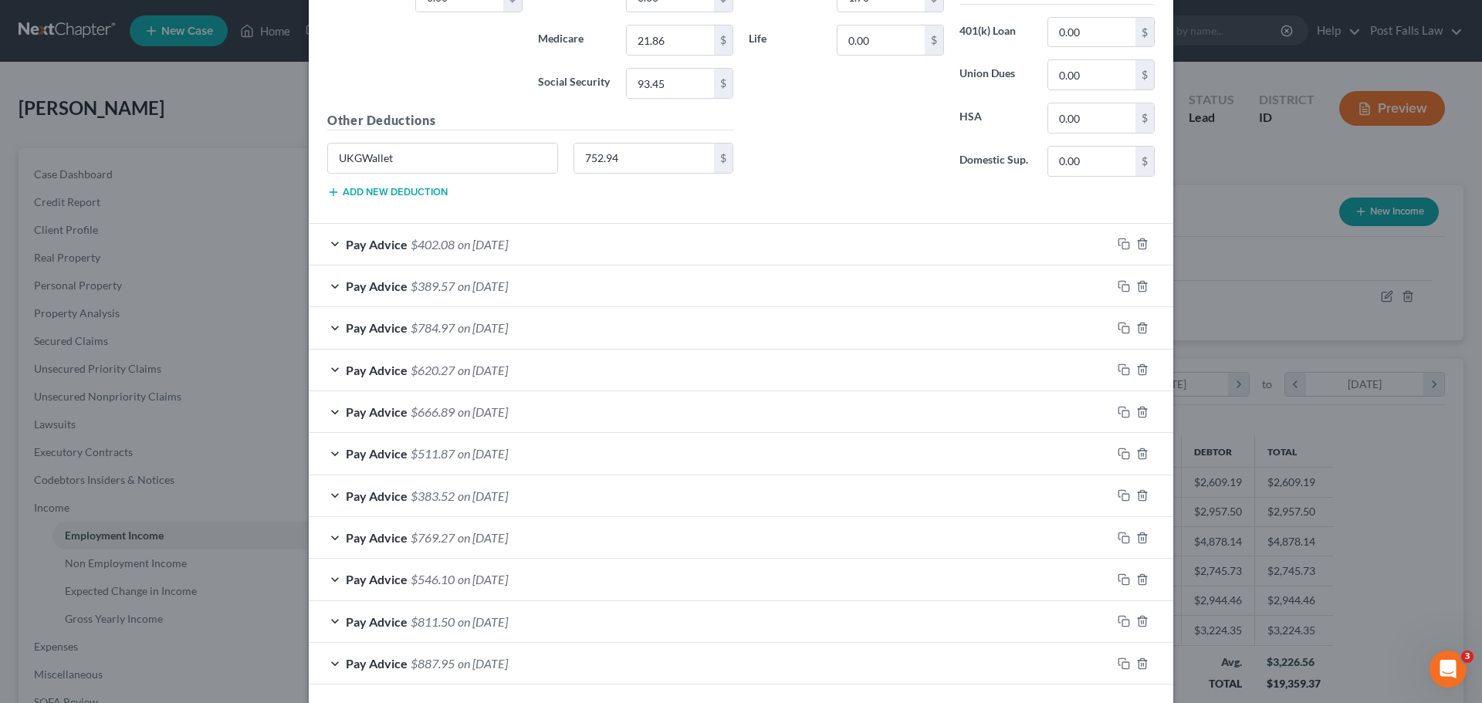
scroll to position [1328, 0]
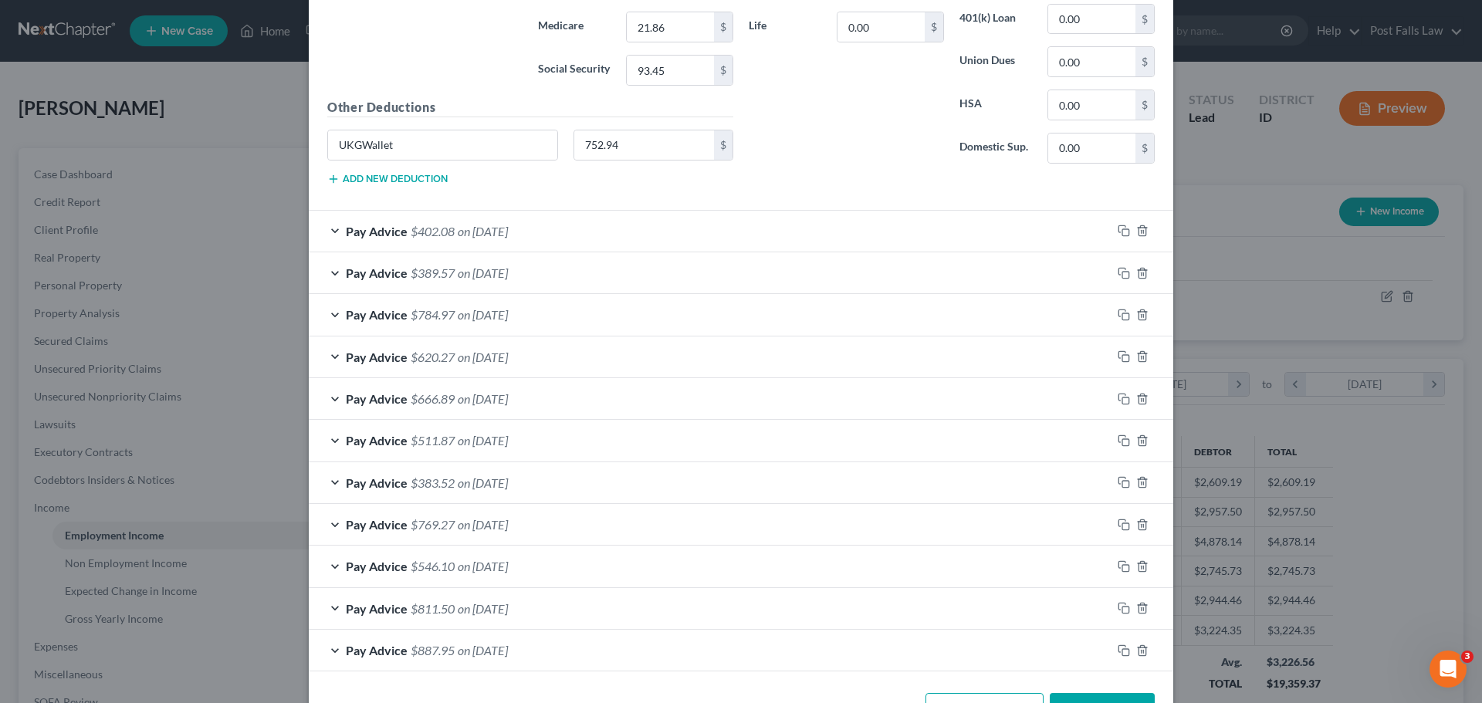
click at [661, 364] on div "Pay Advice $620.27 on [DATE]" at bounding box center [710, 356] width 803 height 41
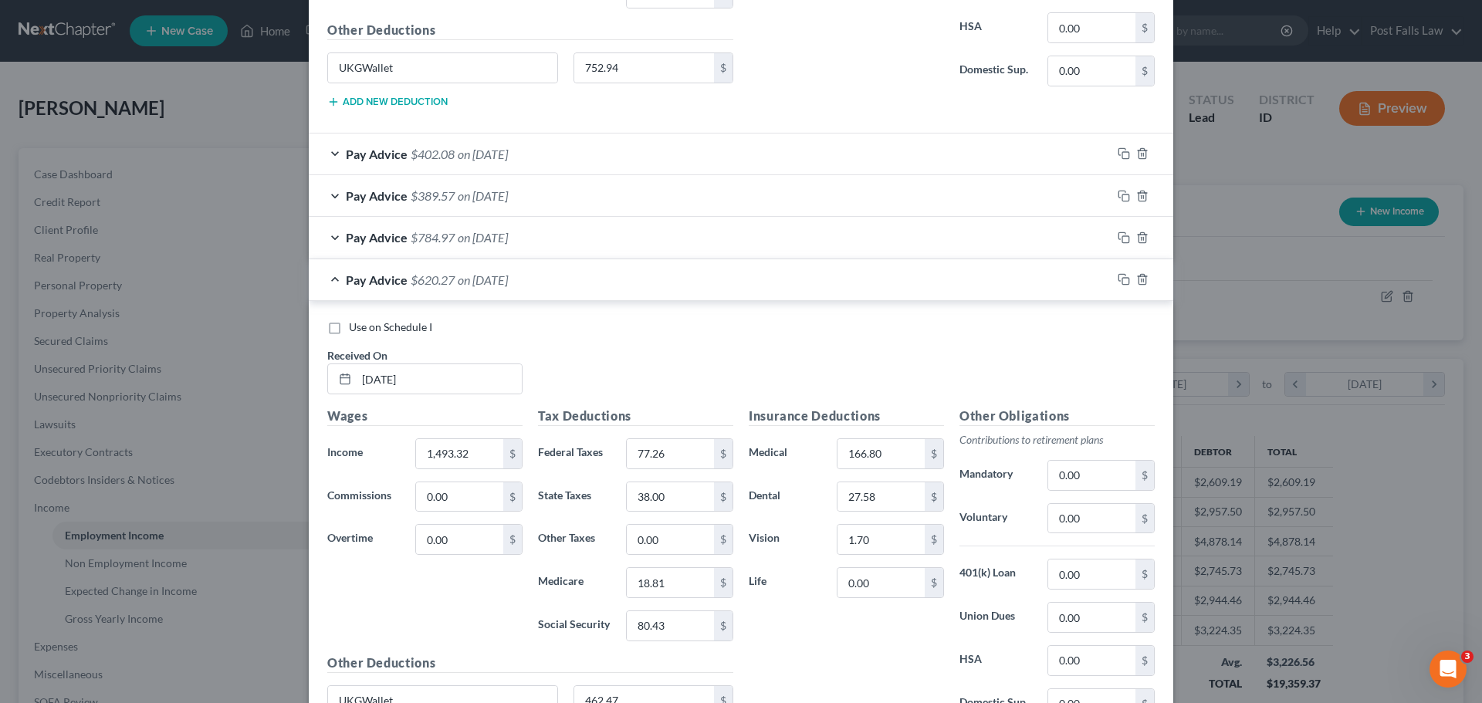
click at [661, 293] on div "Pay Advice $620.27 on [DATE]" at bounding box center [710, 279] width 803 height 41
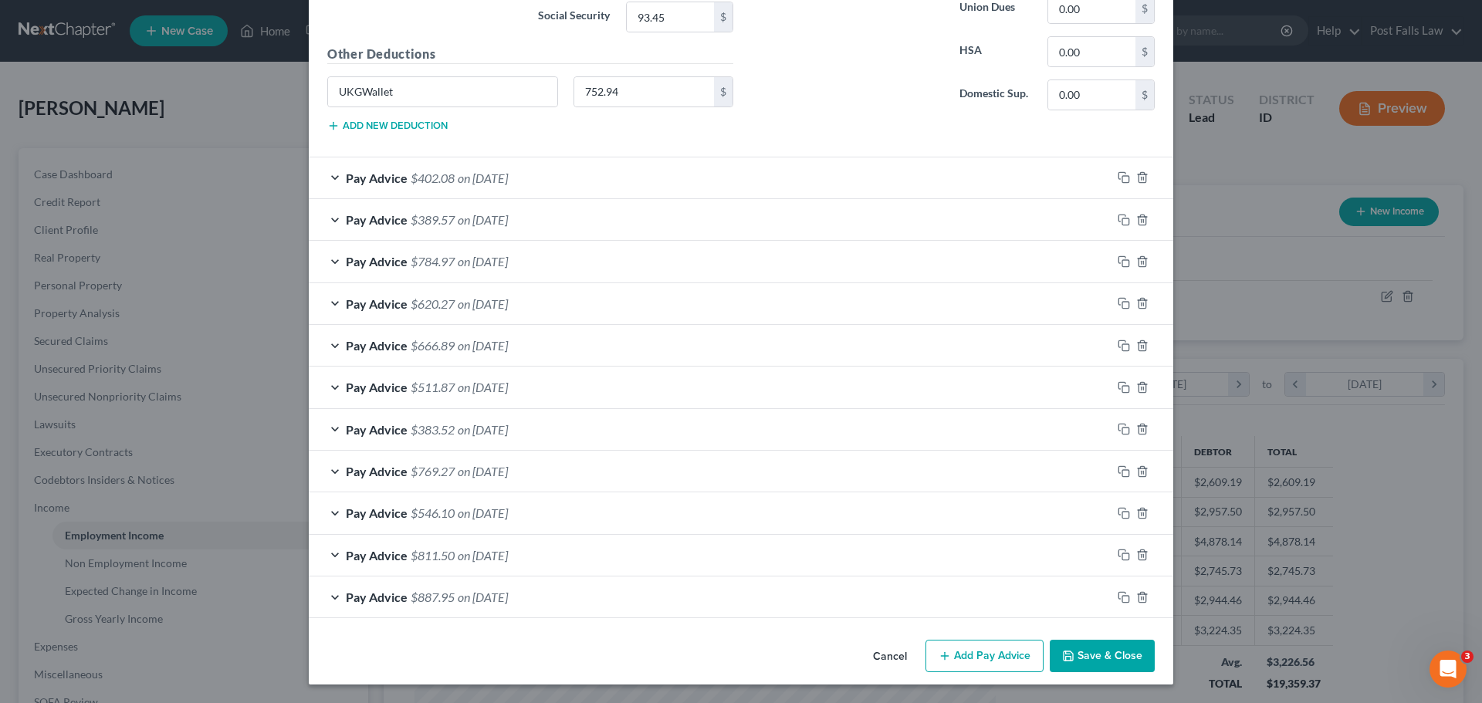
scroll to position [1381, 0]
click at [641, 179] on div "Pay Advice $402.08 on [DATE]" at bounding box center [710, 177] width 803 height 41
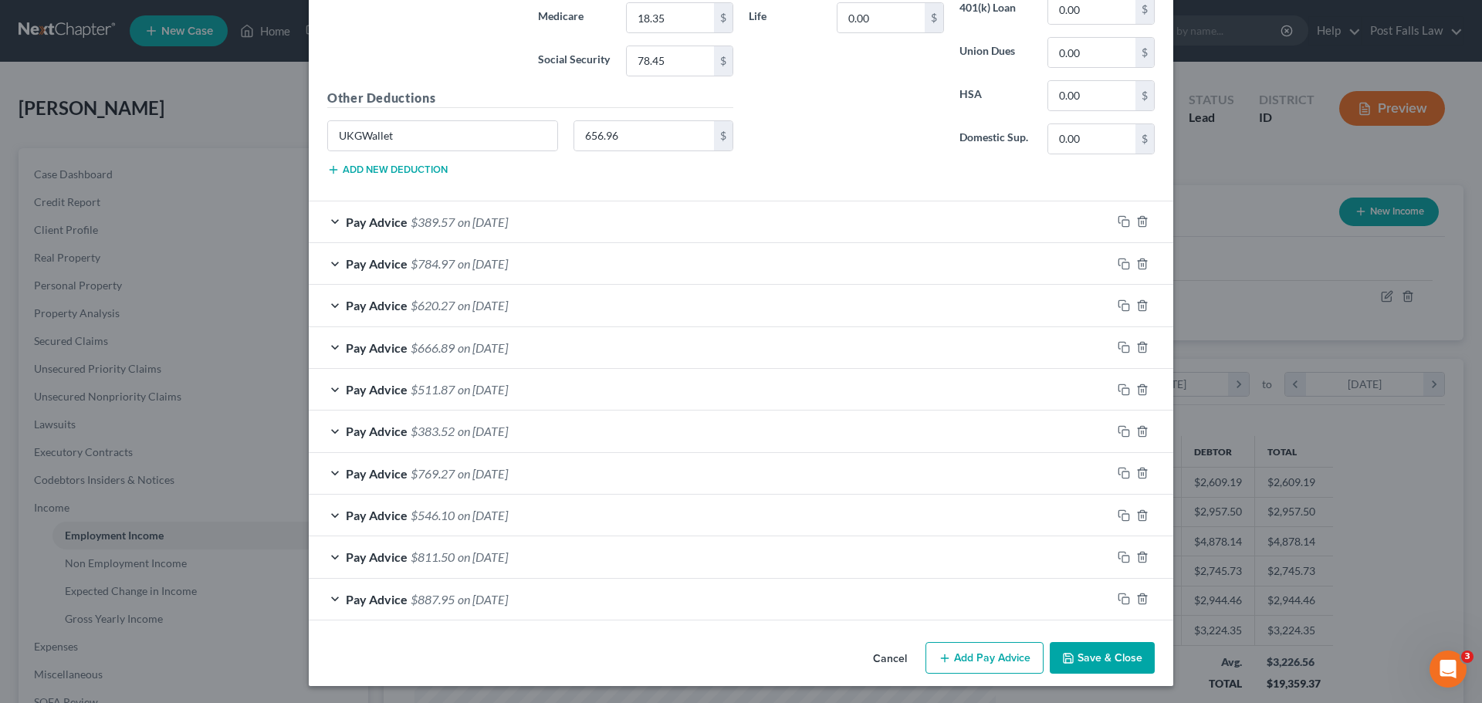
scroll to position [1846, 0]
click at [617, 595] on div "Pay Advice $887.95 on [DATE]" at bounding box center [710, 597] width 803 height 41
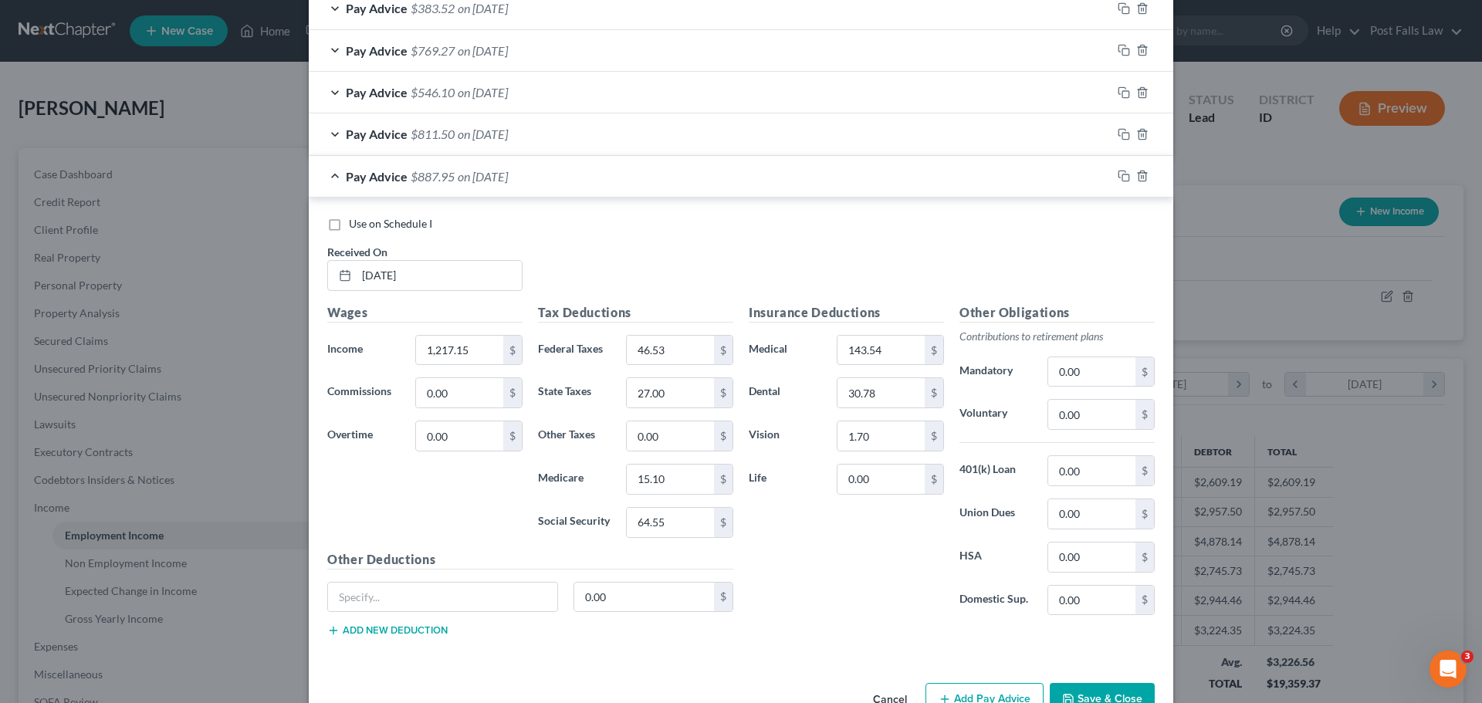
scroll to position [2309, 0]
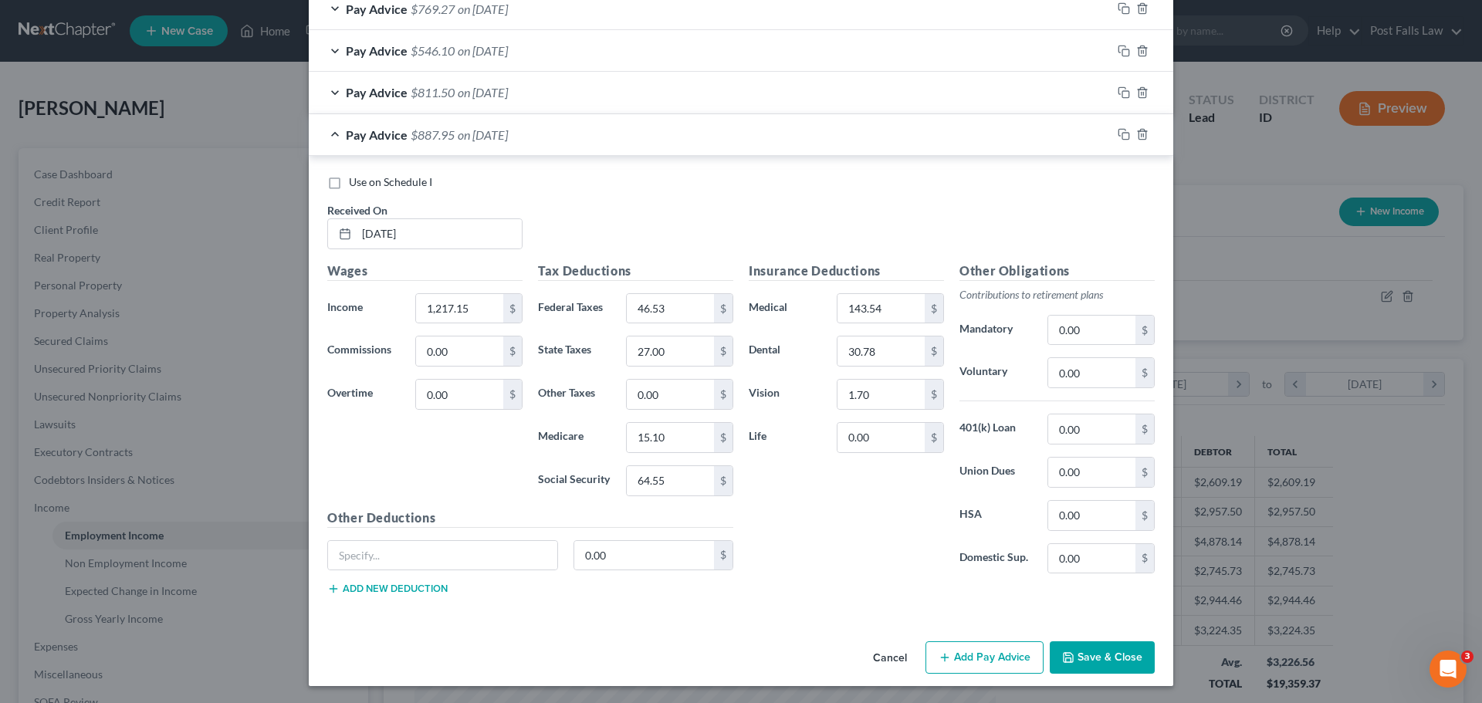
click at [631, 94] on div "Pay Advice $811.50 on [DATE]" at bounding box center [710, 92] width 803 height 41
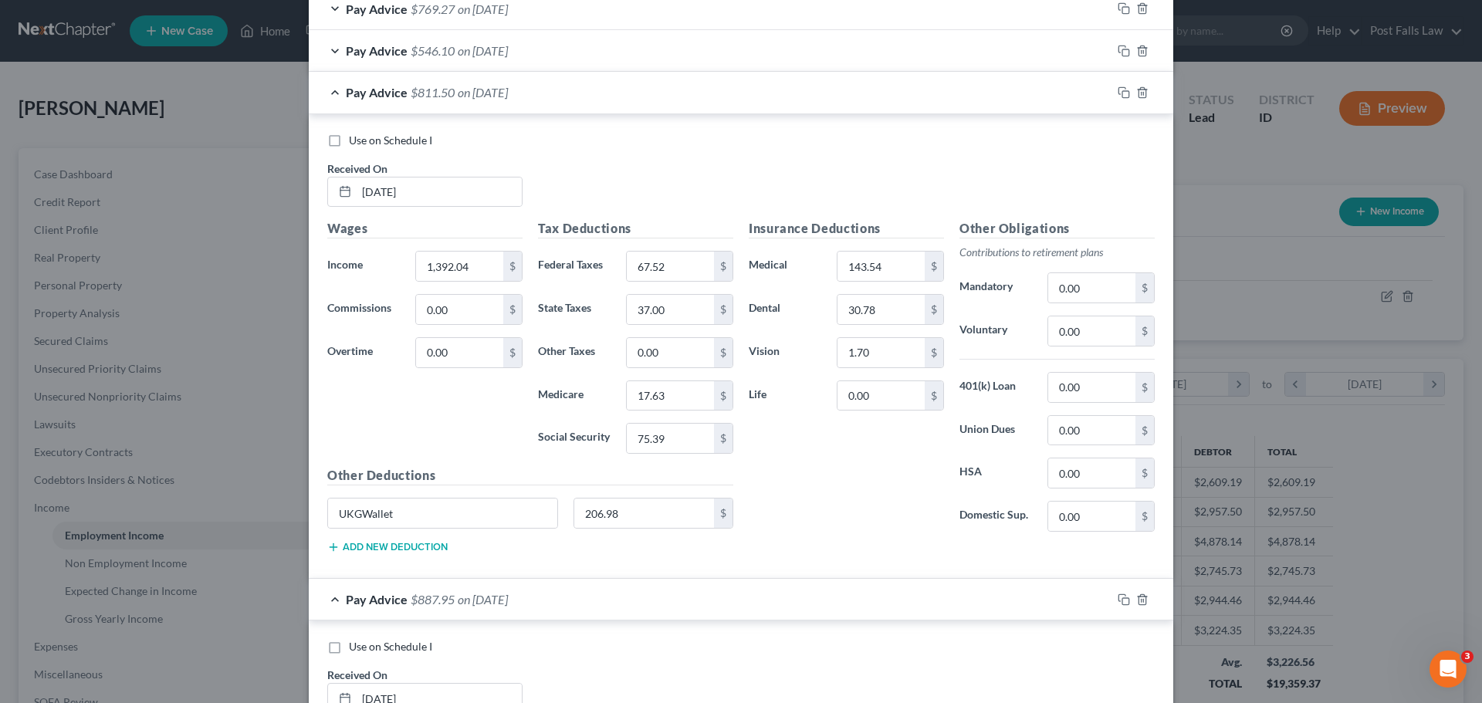
scroll to position [2232, 0]
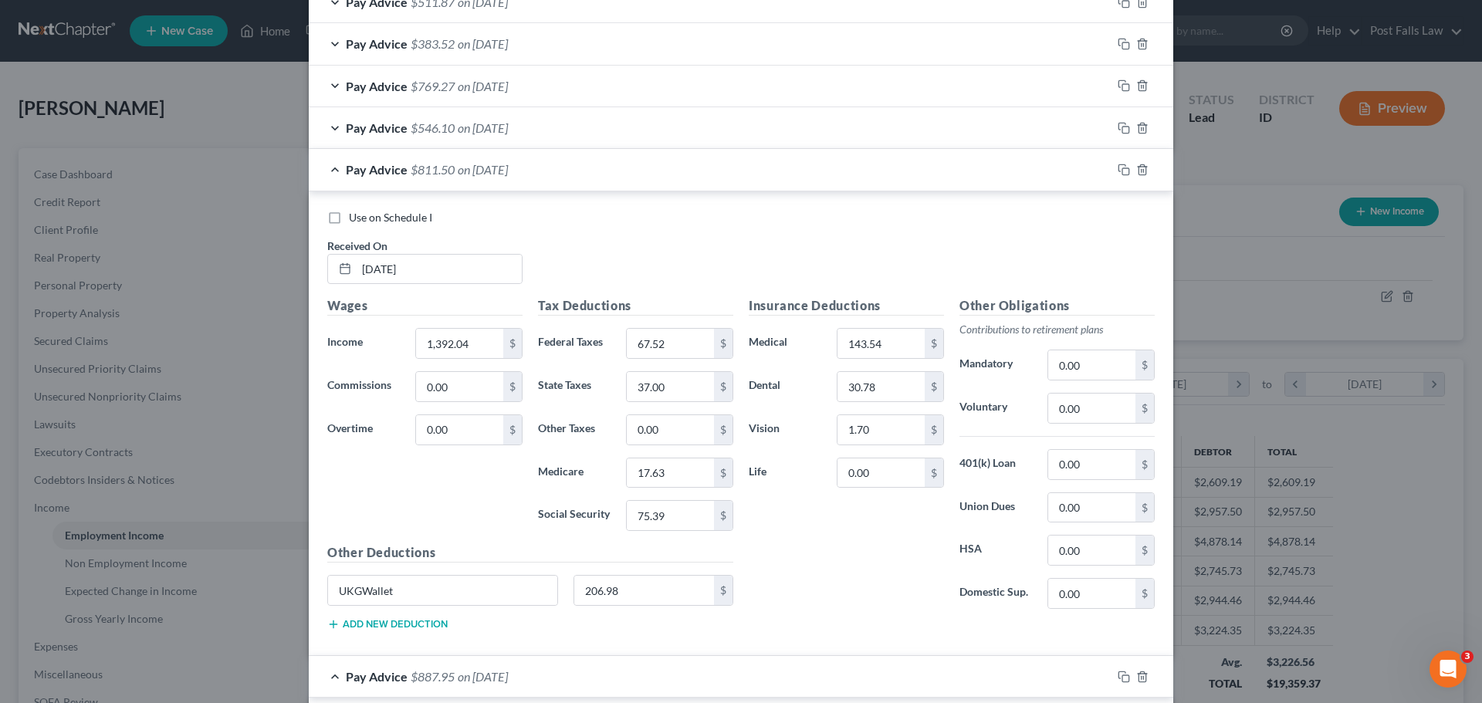
click at [624, 122] on div "Pay Advice $546.10 on [DATE]" at bounding box center [710, 127] width 803 height 41
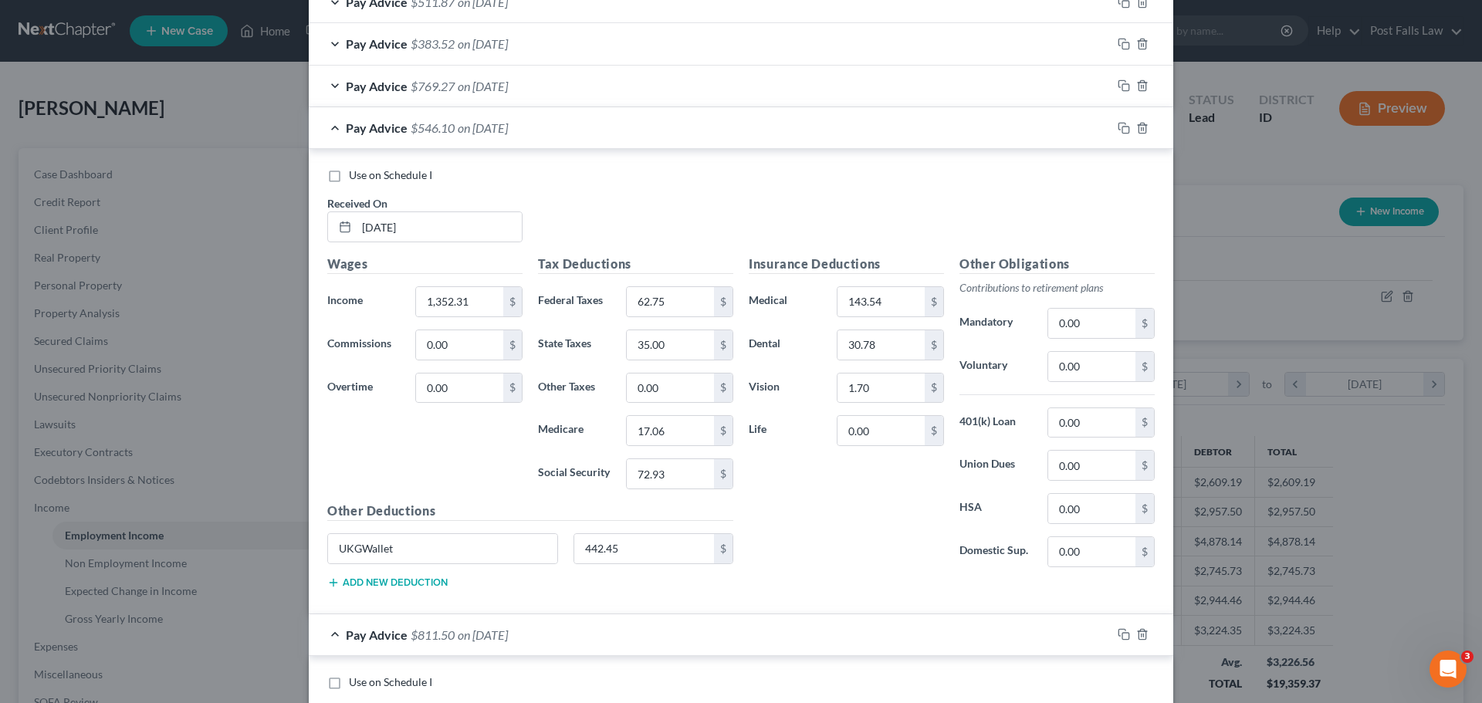
scroll to position [2155, 0]
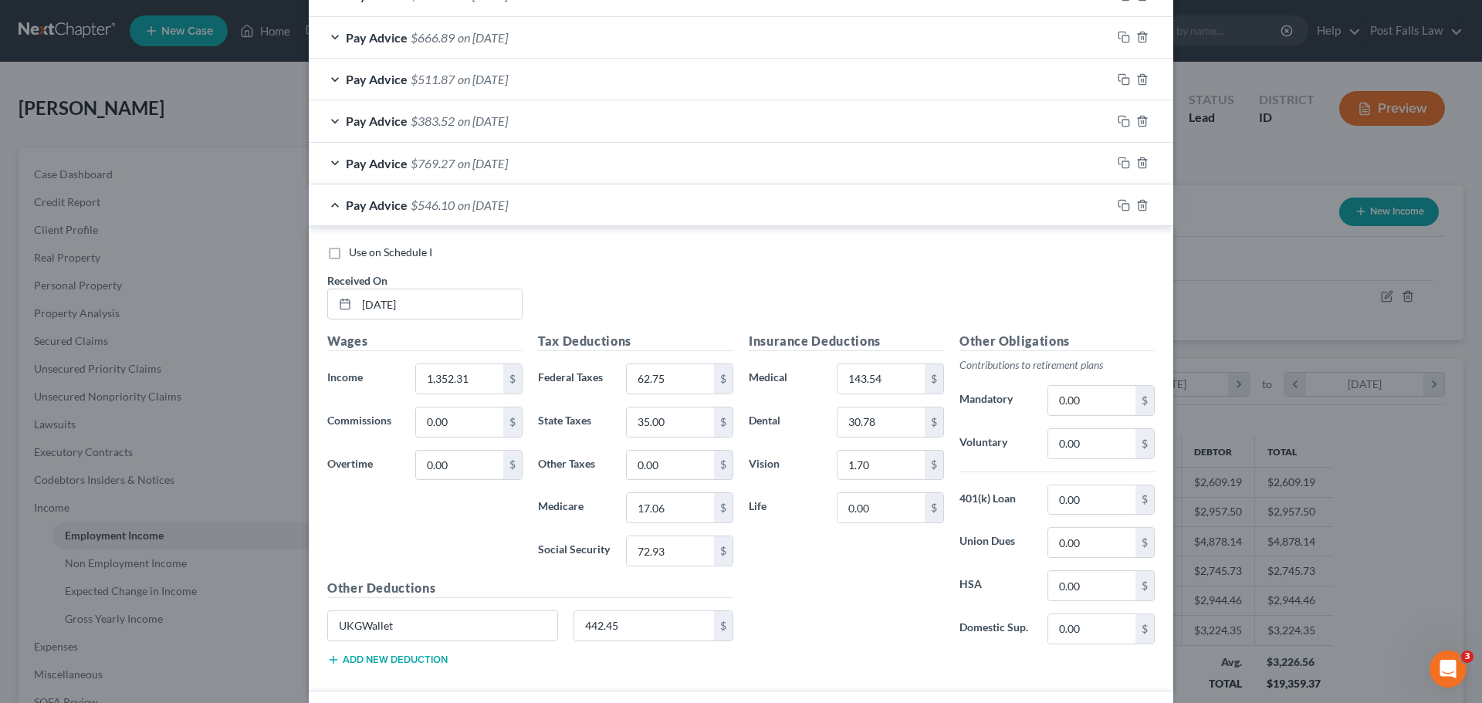
click at [617, 157] on div "Pay Advice $769.27 on [DATE]" at bounding box center [710, 163] width 803 height 41
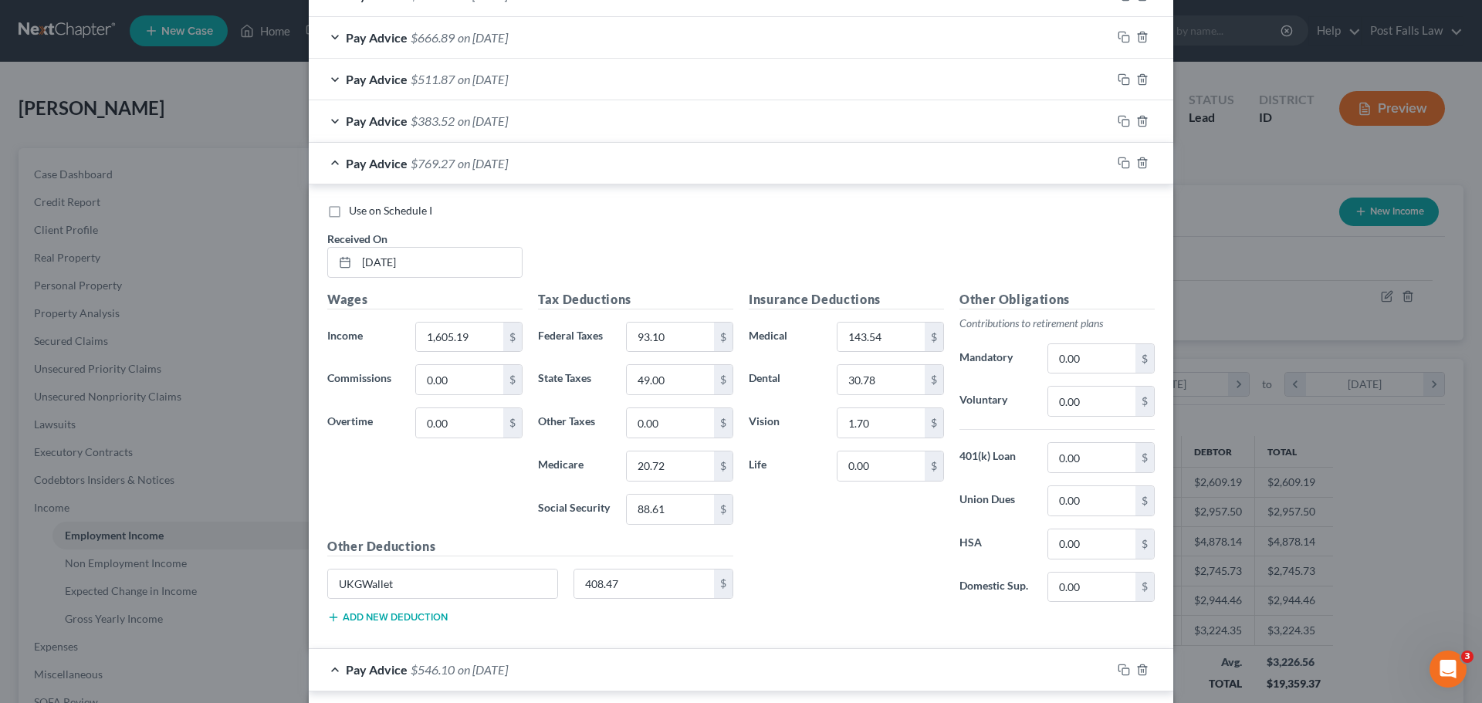
click at [622, 127] on div "Pay Advice $383.52 on [DATE]" at bounding box center [710, 120] width 803 height 41
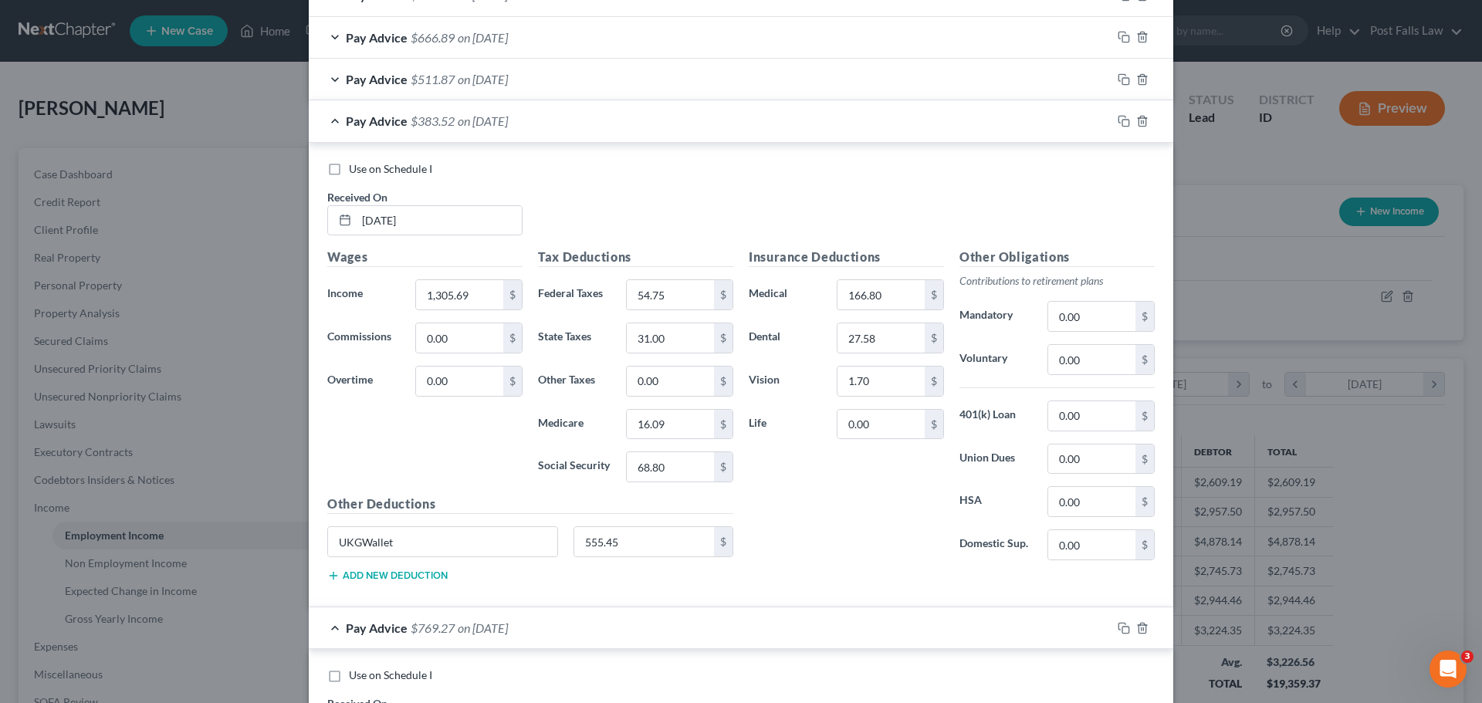
scroll to position [2078, 0]
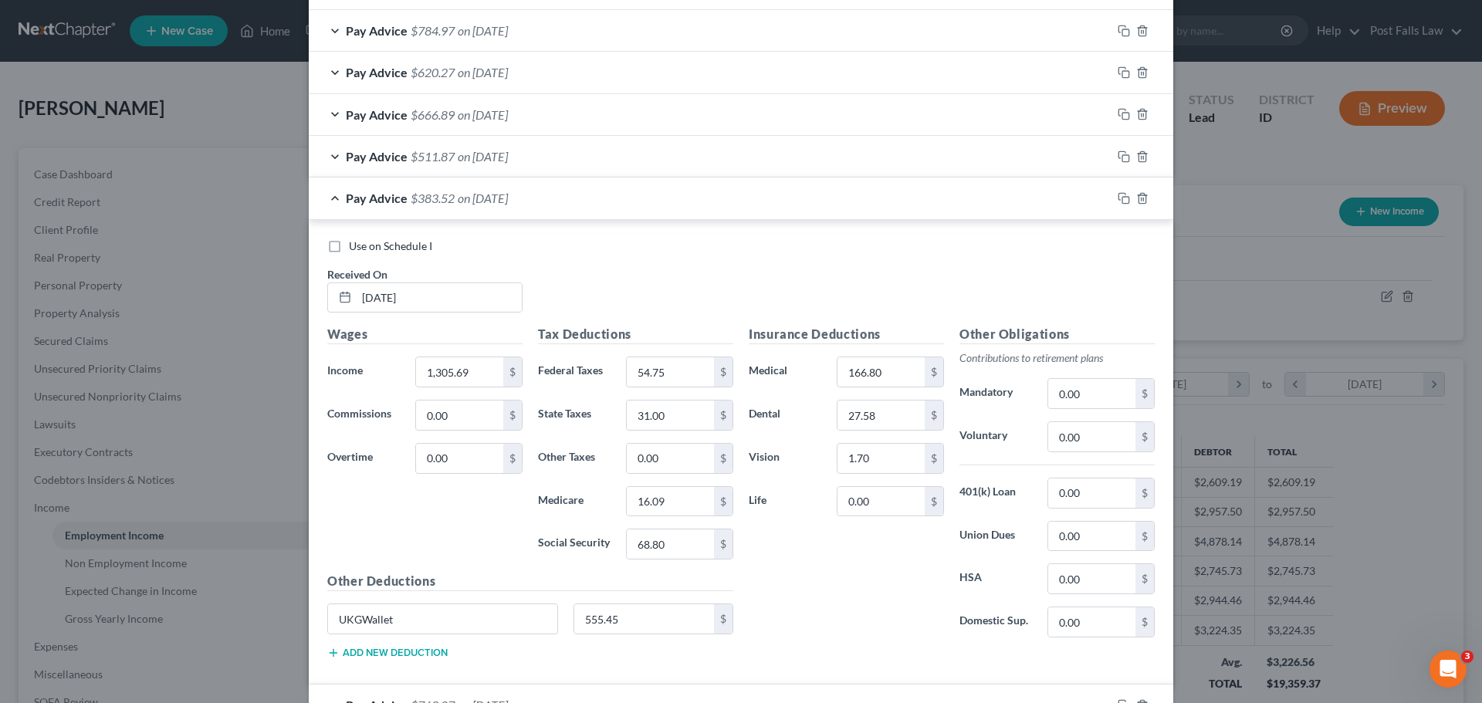
click at [619, 142] on div "Pay Advice $511.87 on [DATE]" at bounding box center [710, 156] width 803 height 41
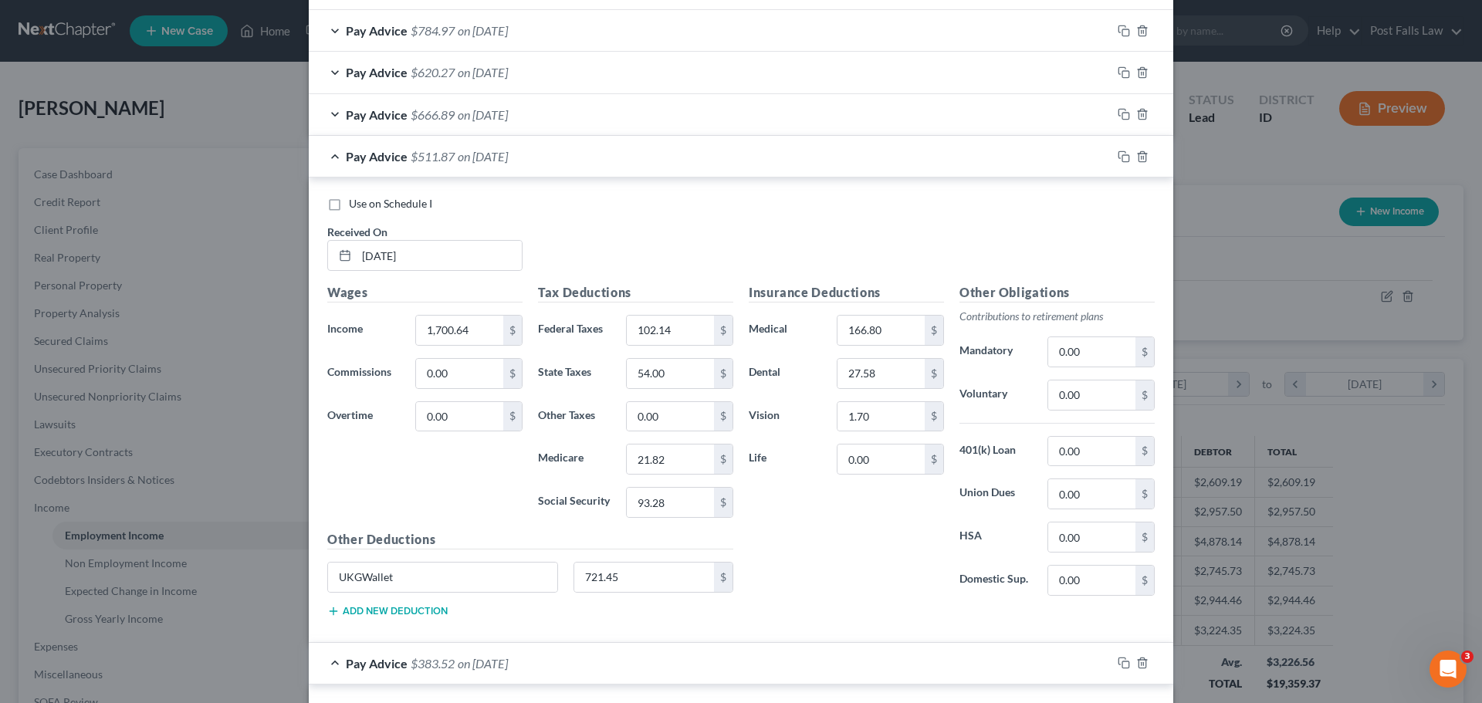
click at [624, 117] on div "Pay Advice $666.89 on [DATE]" at bounding box center [710, 114] width 803 height 41
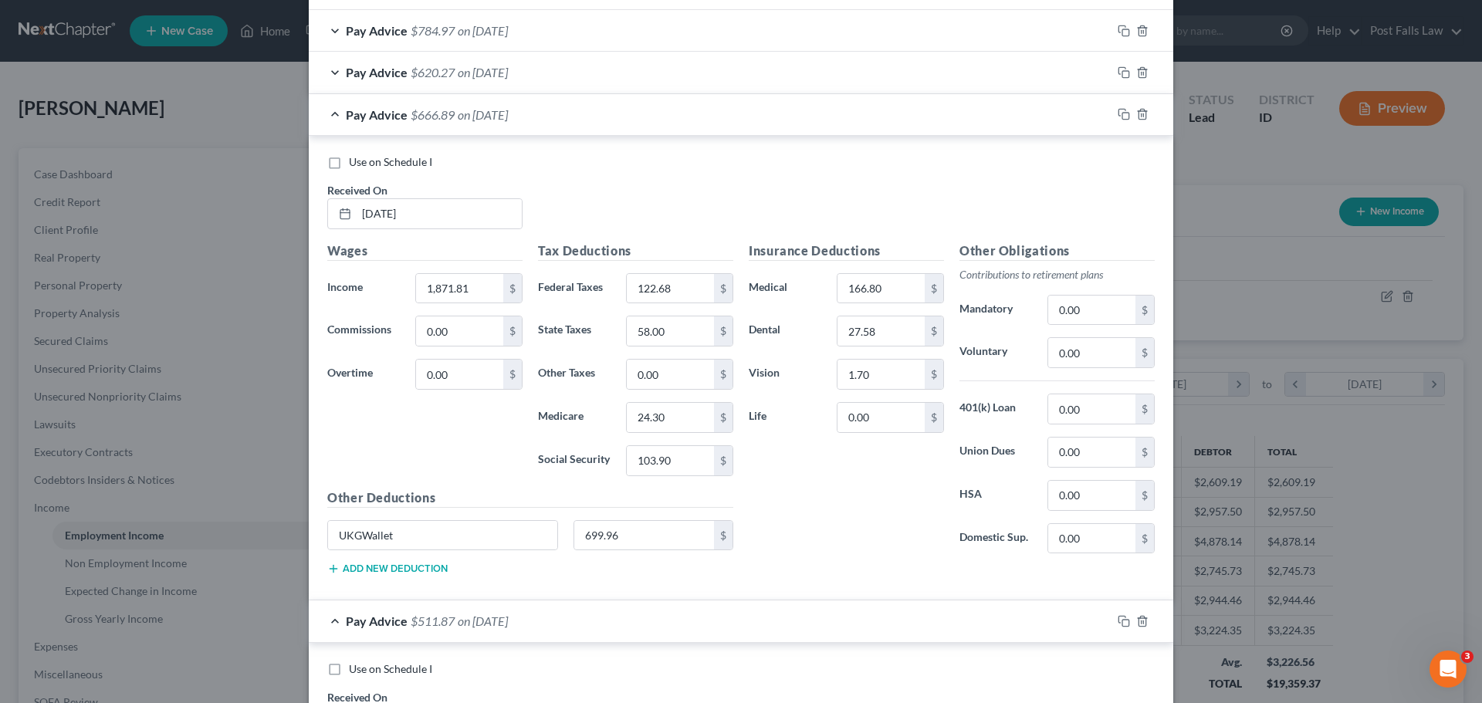
click at [623, 73] on div "Pay Advice $620.27 on [DATE]" at bounding box center [710, 72] width 803 height 41
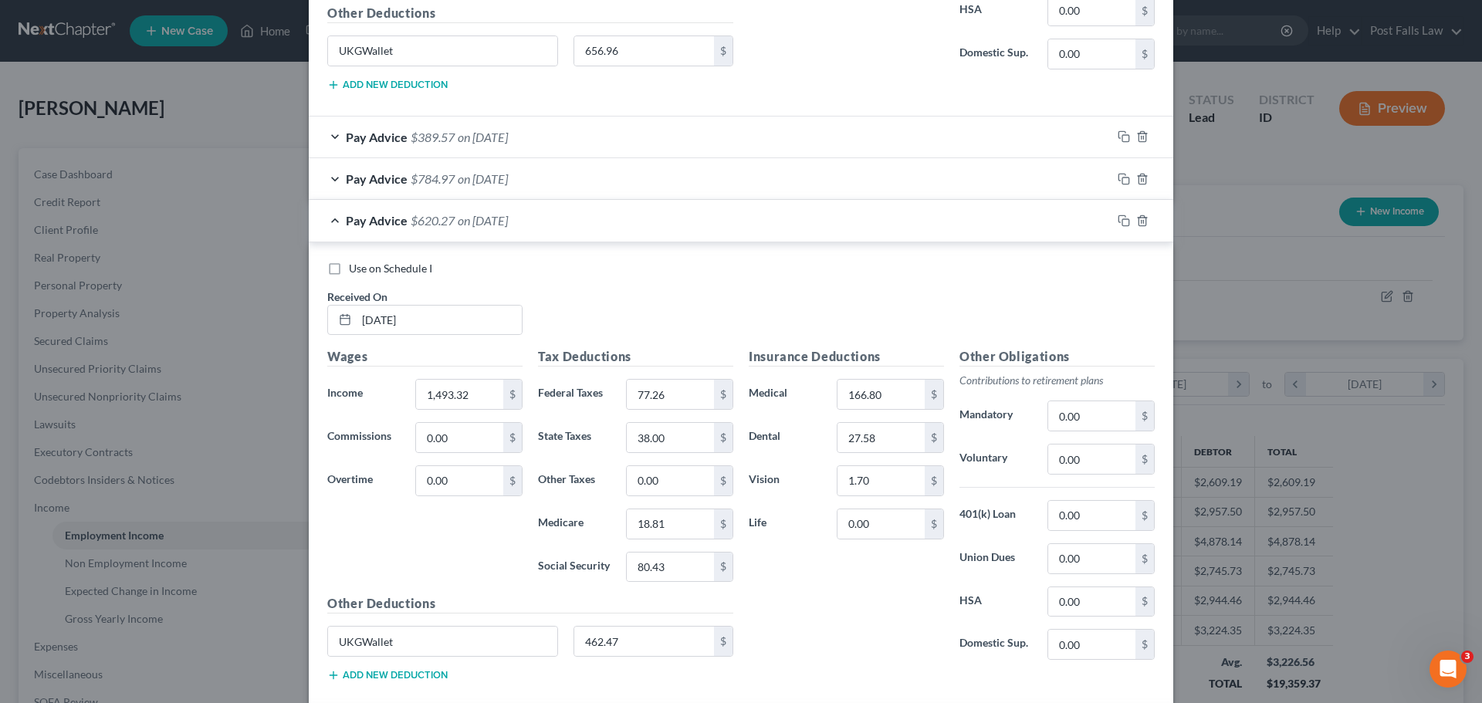
scroll to position [1923, 0]
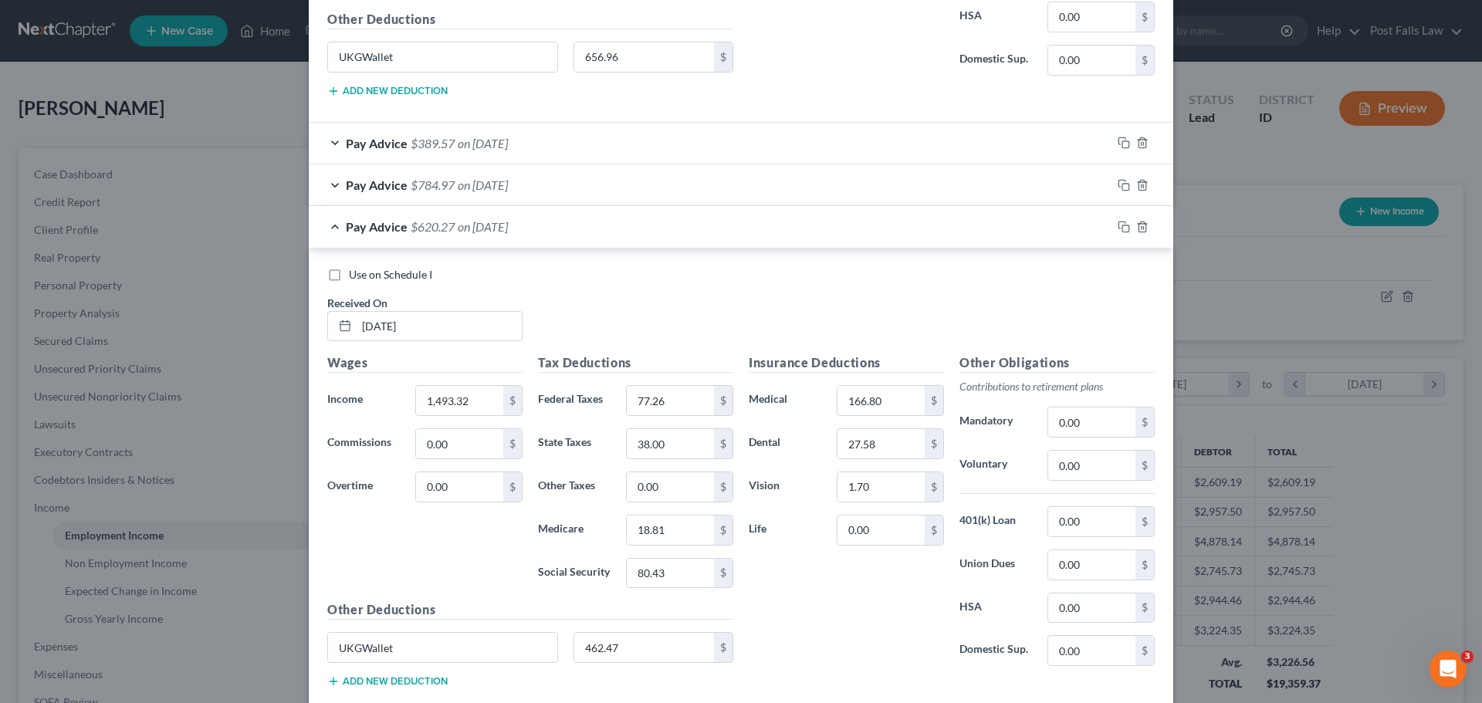
click at [606, 184] on div "Pay Advice $784.97 on [DATE]" at bounding box center [710, 184] width 803 height 41
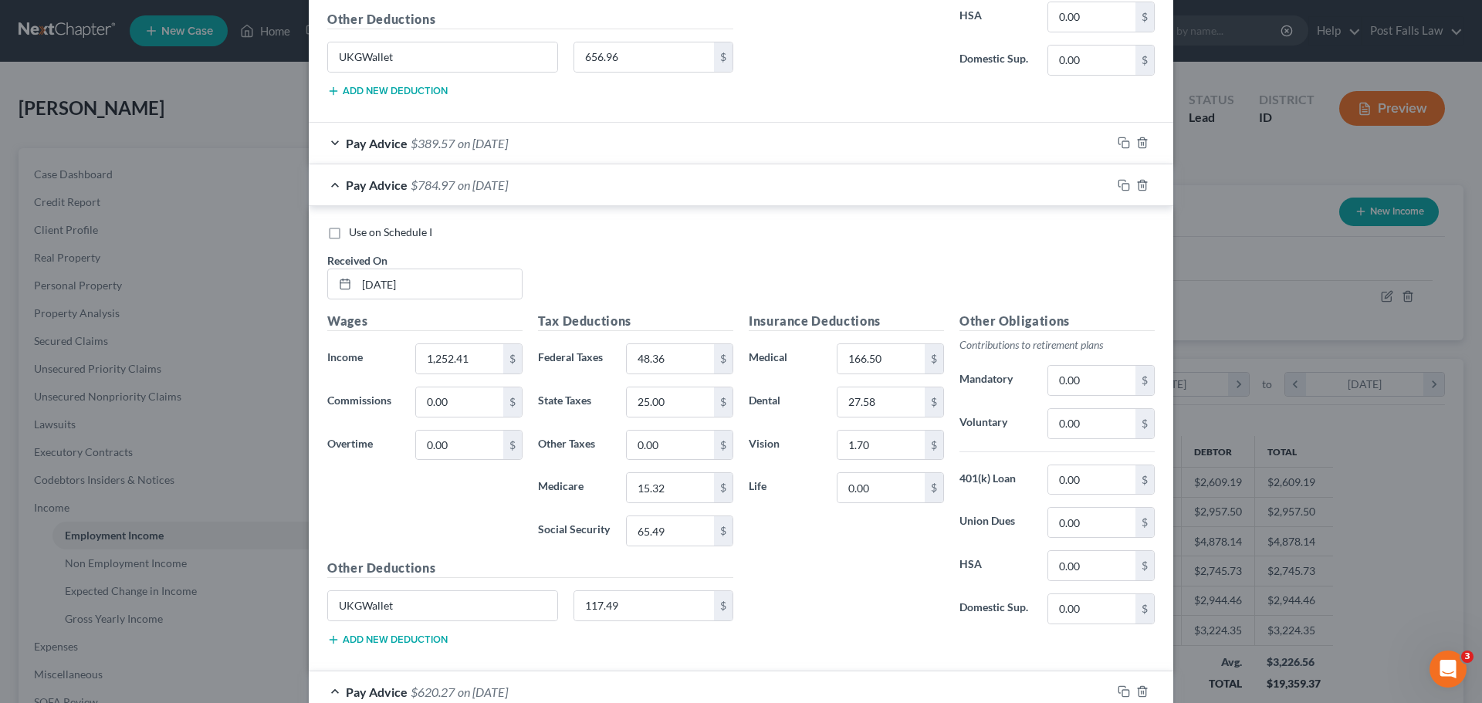
click at [606, 140] on div "Pay Advice $389.57 on [DATE]" at bounding box center [710, 143] width 803 height 41
